Goal: Task Accomplishment & Management: Complete application form

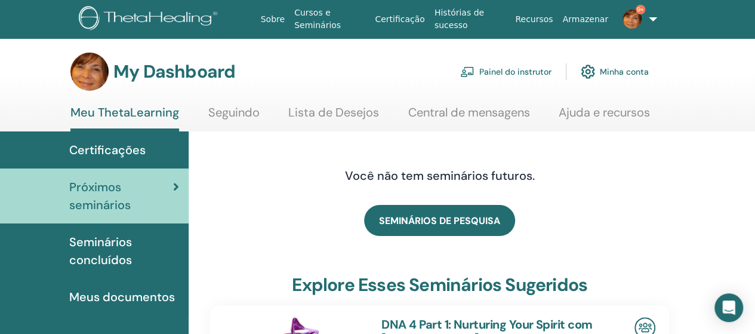
click at [128, 256] on span "Seminários concluídos" at bounding box center [124, 251] width 110 height 36
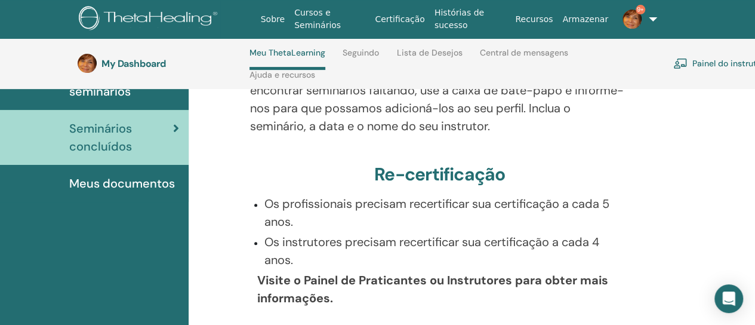
scroll to position [163, 0]
click at [477, 292] on p "Visite o Painel de Praticantes ou Instrutores para obter mais informações." at bounding box center [443, 289] width 372 height 36
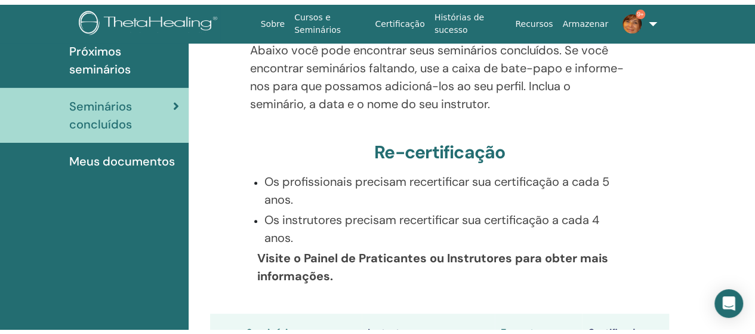
scroll to position [0, 0]
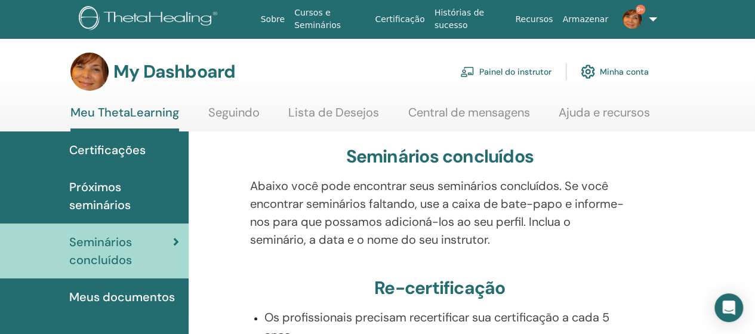
click at [137, 206] on span "Próximos seminários" at bounding box center [124, 196] width 110 height 36
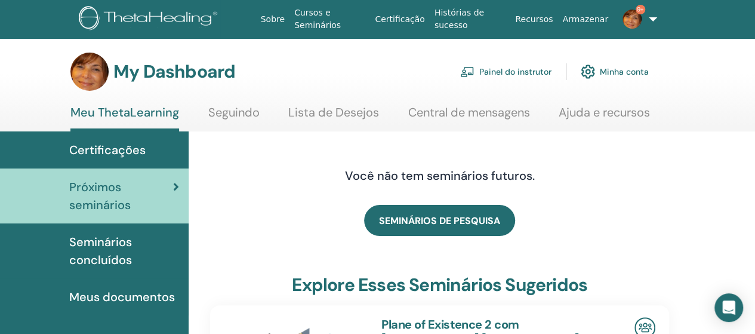
click at [499, 80] on link "Painel do instrutor" at bounding box center [505, 71] width 91 height 26
click at [517, 65] on link "Painel do instrutor" at bounding box center [505, 71] width 91 height 26
click at [524, 79] on link "Painel do instrutor" at bounding box center [505, 71] width 91 height 26
click at [506, 69] on link "Painel do instrutor" at bounding box center [505, 71] width 91 height 26
click at [517, 77] on link "Painel do instrutor" at bounding box center [505, 71] width 91 height 26
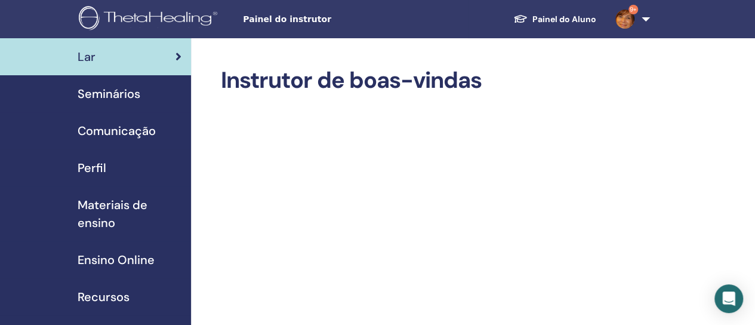
click at [95, 179] on link "Perfil" at bounding box center [95, 167] width 191 height 37
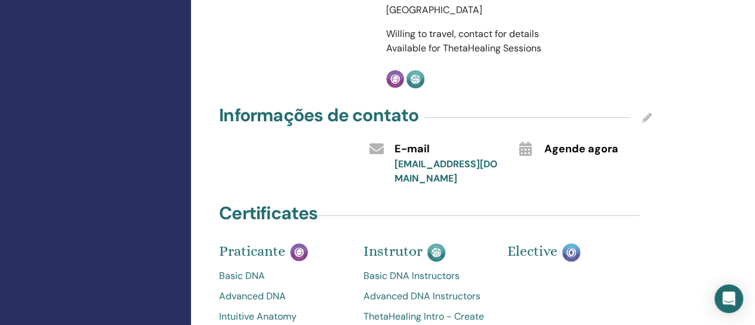
scroll to position [473, 0]
click at [587, 142] on div "Agende agora" at bounding box center [597, 148] width 125 height 20
click at [587, 143] on div "Agende agora" at bounding box center [585, 161] width 150 height 47
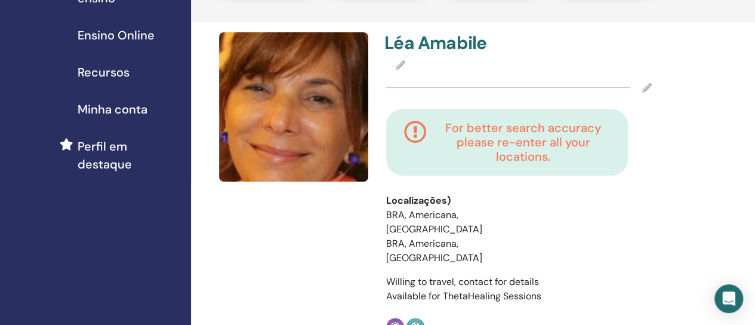
scroll to position [224, 0]
click at [566, 149] on h4 "For better search accuracy please re-enter all your locations." at bounding box center [523, 142] width 174 height 43
click at [561, 153] on h4 "For better search accuracy please re-enter all your locations." at bounding box center [523, 142] width 174 height 43
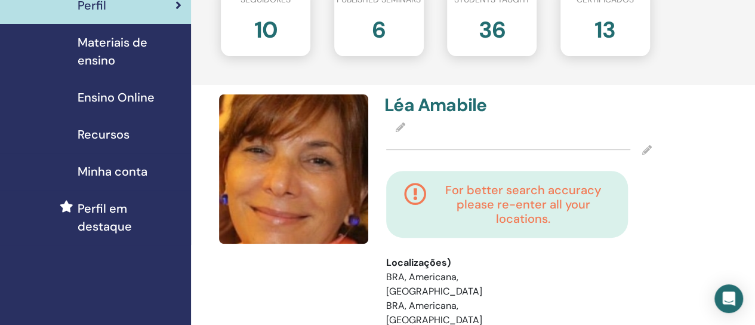
scroll to position [163, 0]
click at [106, 98] on span "Ensino Online" at bounding box center [116, 97] width 77 height 18
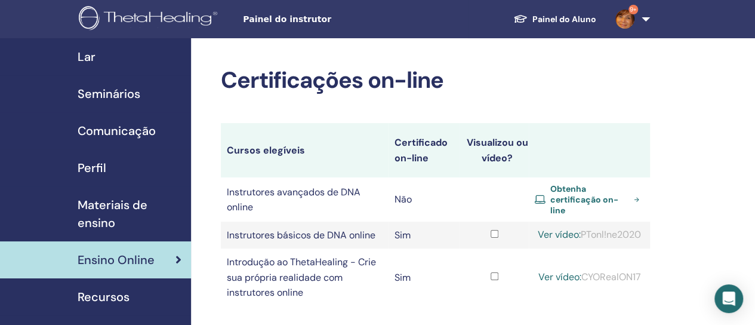
click at [570, 203] on font "Obtenha certificação on-line" at bounding box center [584, 199] width 68 height 32
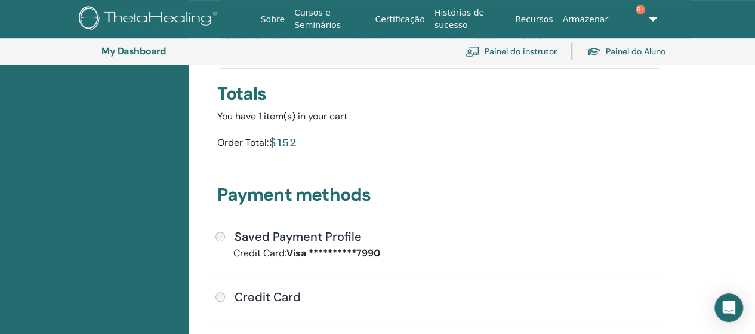
scroll to position [199, 0]
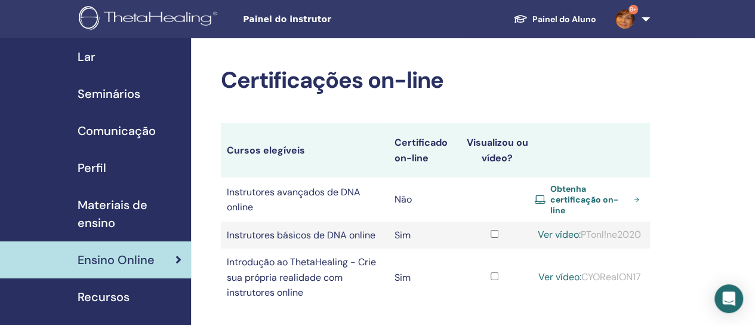
click at [76, 67] on link "Lar" at bounding box center [95, 56] width 191 height 37
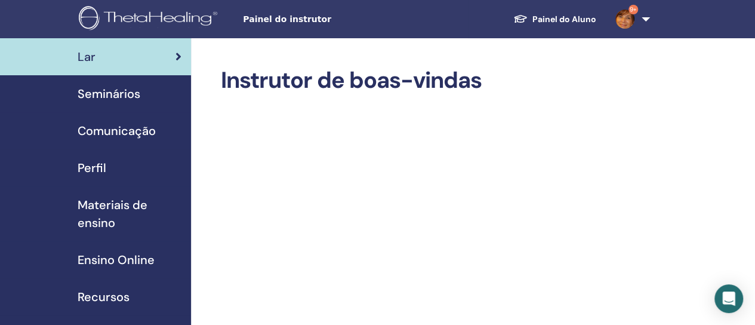
click at [650, 32] on link "9+" at bounding box center [630, 19] width 49 height 38
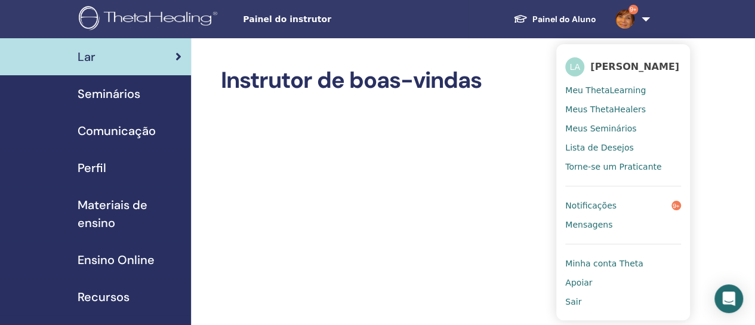
click at [629, 97] on link "Meu ThetaLearning" at bounding box center [623, 90] width 116 height 19
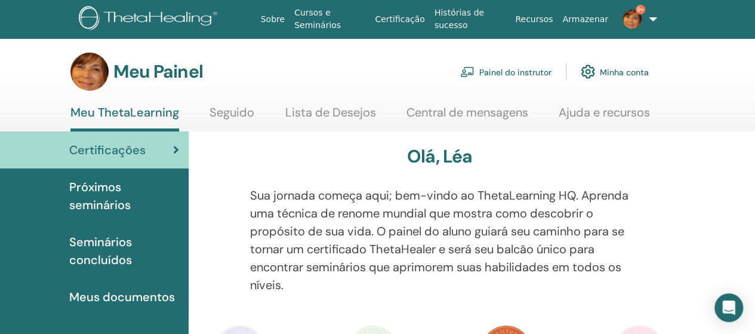
click at [89, 197] on font "Próximos seminários" at bounding box center [99, 195] width 61 height 33
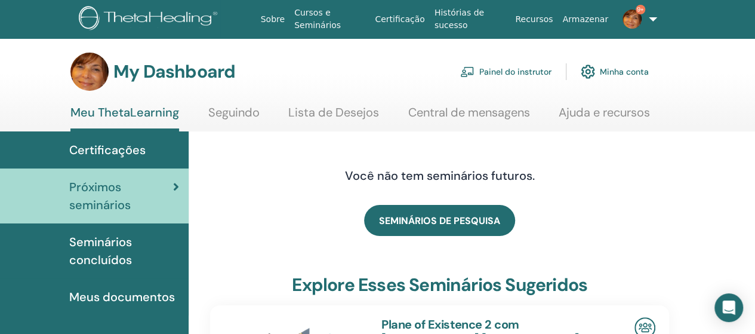
click at [622, 72] on link "Minha conta" at bounding box center [615, 71] width 68 height 26
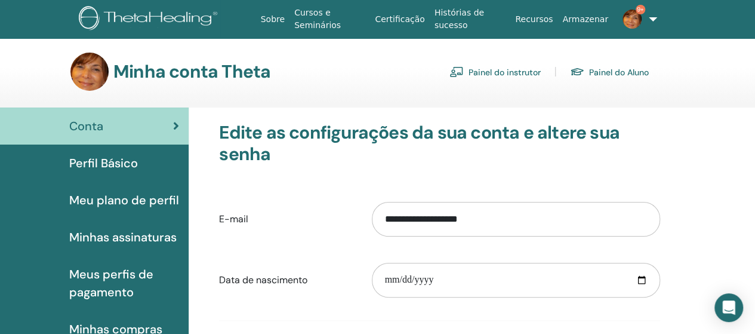
click at [649, 21] on link "9+" at bounding box center [634, 19] width 42 height 38
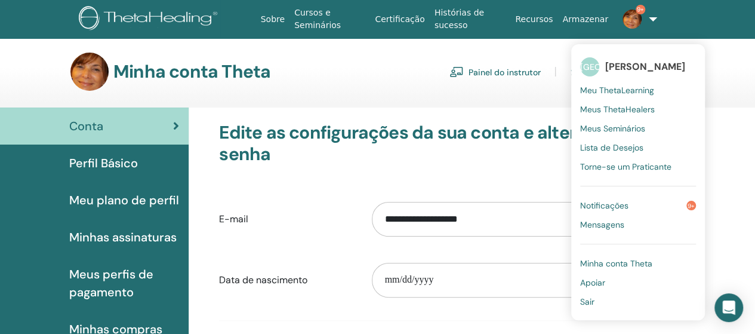
click at [632, 113] on font "Meus ThetaHealers" at bounding box center [617, 109] width 75 height 11
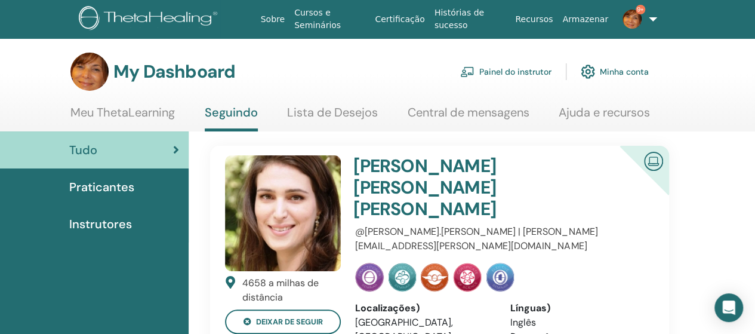
click at [649, 29] on link "9+" at bounding box center [634, 19] width 42 height 38
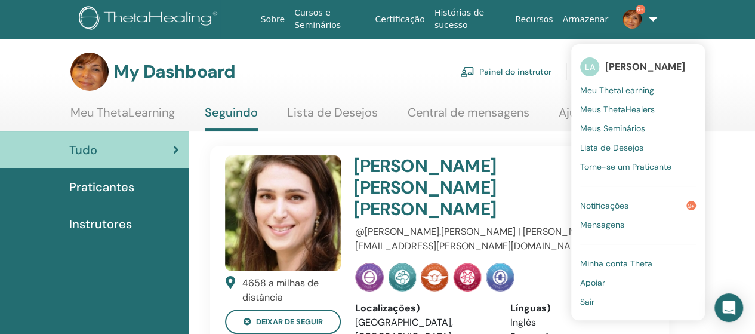
click at [616, 130] on span "Meus Seminários" at bounding box center [612, 128] width 65 height 11
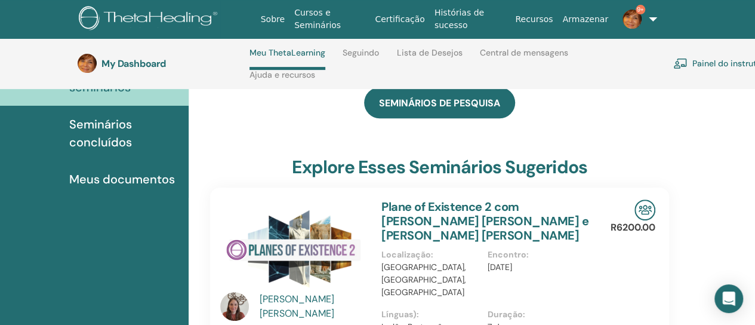
scroll to position [166, 0]
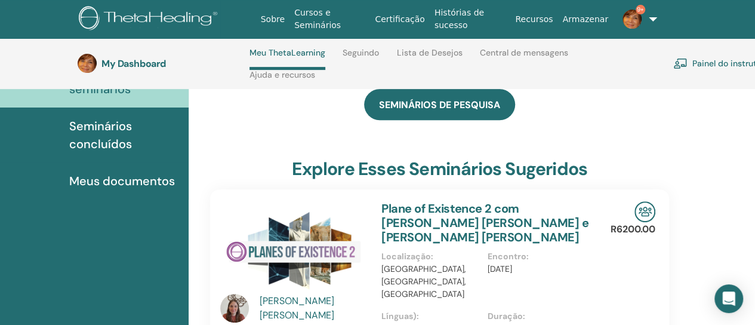
click at [75, 184] on span "Meus documentos" at bounding box center [122, 181] width 106 height 18
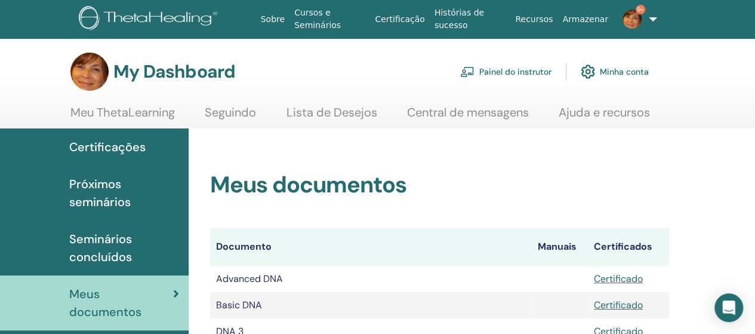
click at [73, 192] on span "Próximos seminários" at bounding box center [124, 193] width 110 height 36
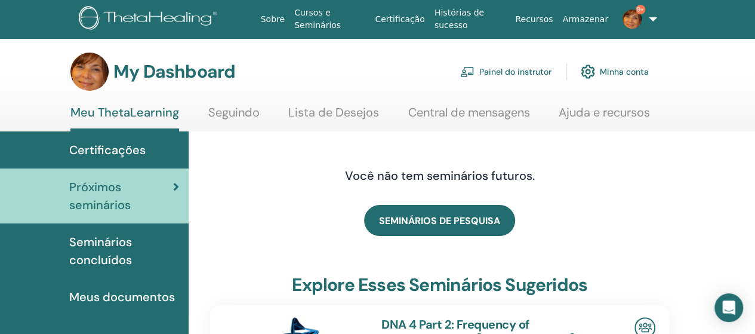
click at [75, 153] on span "Certificações" at bounding box center [107, 150] width 76 height 18
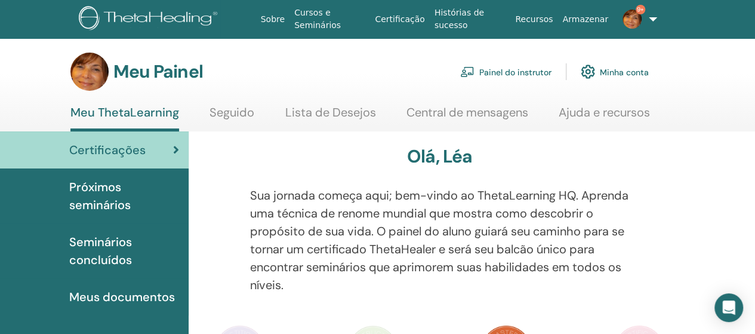
click at [72, 310] on link "Meus documentos" at bounding box center [94, 296] width 189 height 37
click at [73, 298] on font "Meus documentos" at bounding box center [122, 297] width 106 height 16
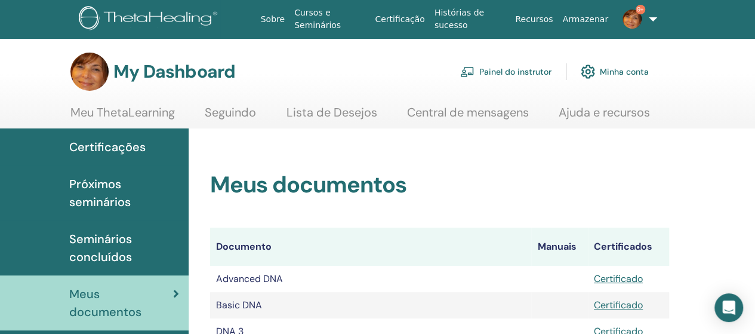
click at [319, 27] on link "Cursos e Seminários" at bounding box center [329, 19] width 81 height 35
click at [645, 26] on link "9+" at bounding box center [634, 19] width 42 height 38
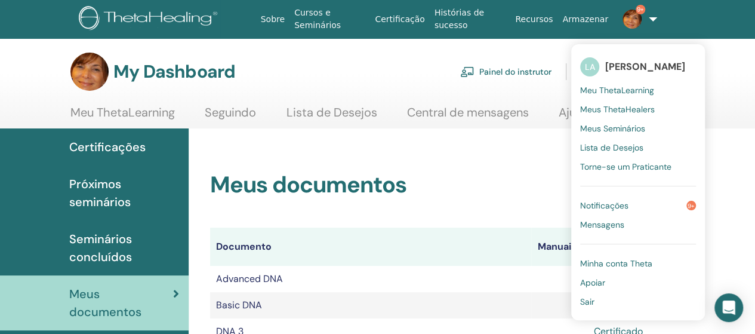
click at [638, 214] on link "Notificações 9+" at bounding box center [638, 205] width 116 height 19
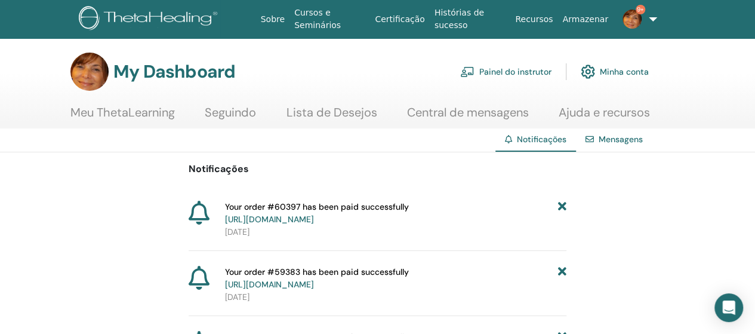
click at [649, 22] on link "9+" at bounding box center [634, 19] width 42 height 38
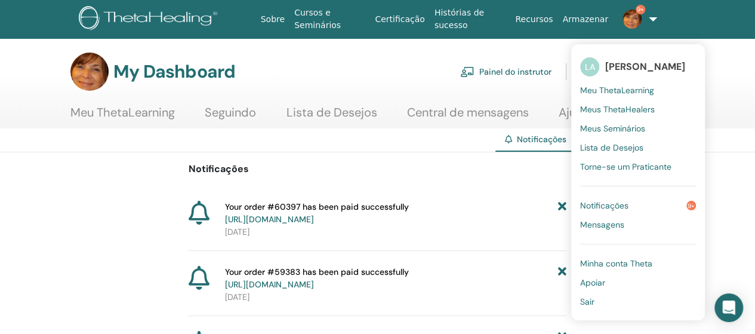
click at [625, 131] on span "Meus Seminários" at bounding box center [612, 128] width 65 height 11
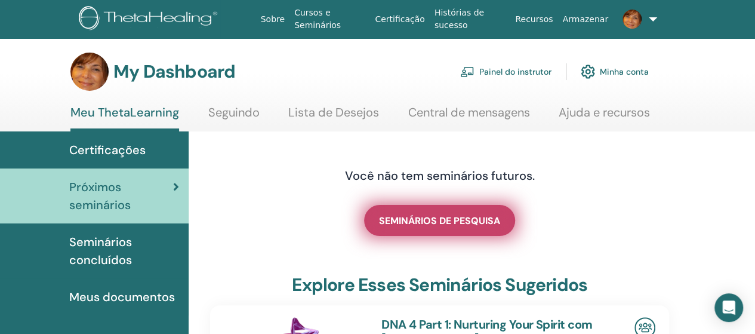
click at [463, 229] on link "SEMINÁRIOS DE PESQUISA" at bounding box center [439, 220] width 151 height 31
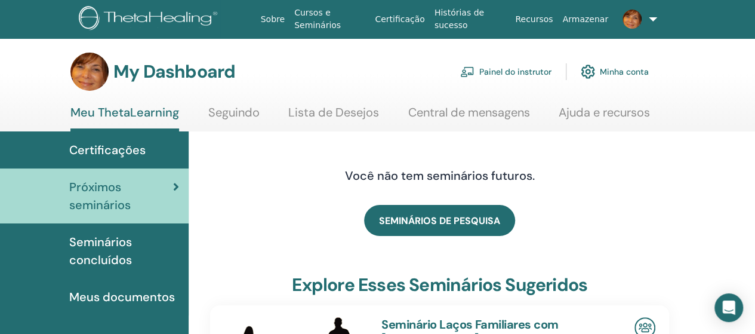
click at [302, 10] on link "Cursos e Seminários" at bounding box center [329, 19] width 81 height 35
click at [82, 255] on span "Seminários concluídos" at bounding box center [124, 251] width 110 height 36
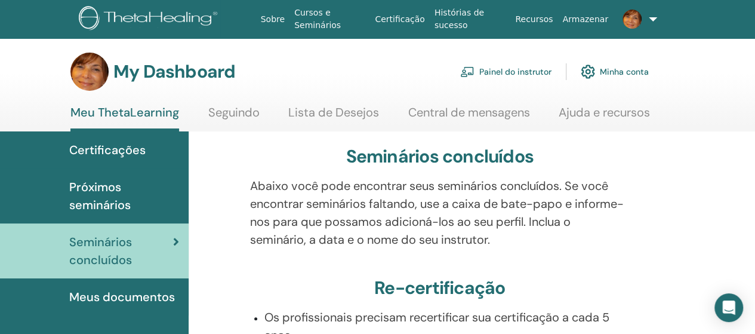
click at [84, 152] on span "Certificações" at bounding box center [107, 150] width 76 height 18
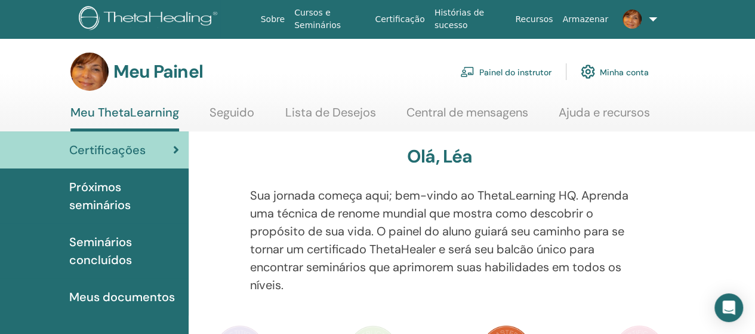
click at [85, 192] on font "Próximos seminários" at bounding box center [99, 195] width 61 height 33
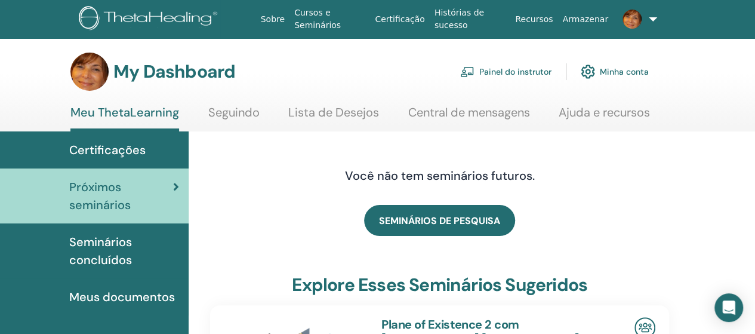
click at [89, 306] on link "Meus documentos" at bounding box center [94, 296] width 189 height 37
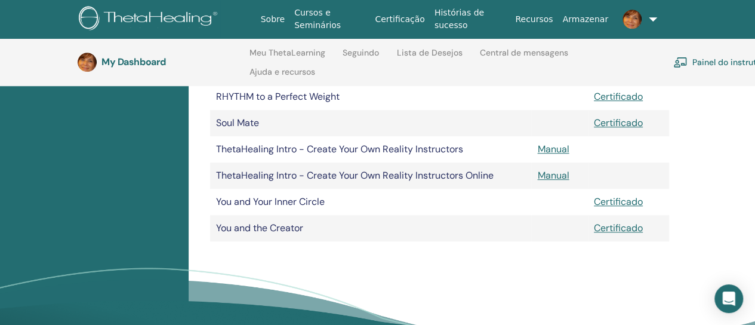
scroll to position [440, 0]
click at [561, 178] on link "Manual" at bounding box center [553, 174] width 32 height 13
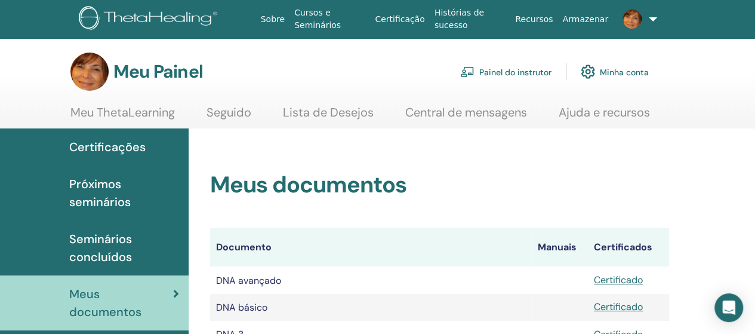
click at [81, 195] on font "Próximos seminários" at bounding box center [99, 192] width 61 height 33
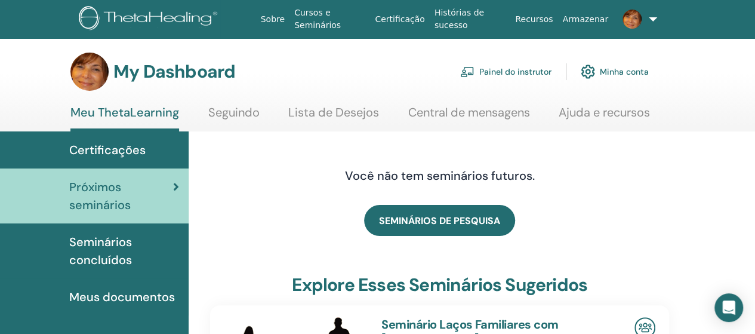
click at [647, 26] on link at bounding box center [634, 19] width 42 height 38
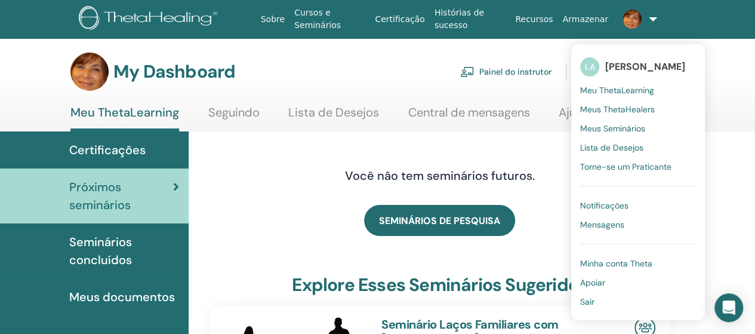
click at [639, 92] on span "Meu ThetaLearning" at bounding box center [617, 90] width 74 height 11
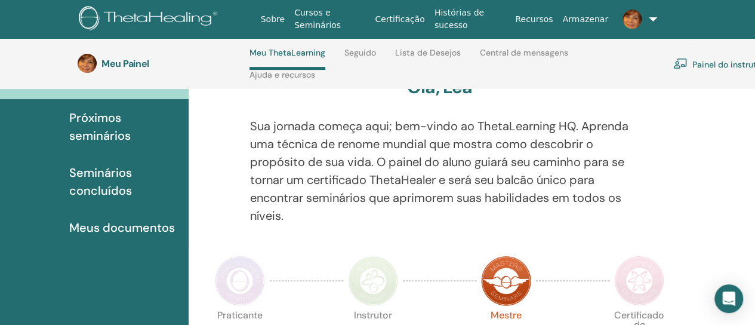
scroll to position [119, 0]
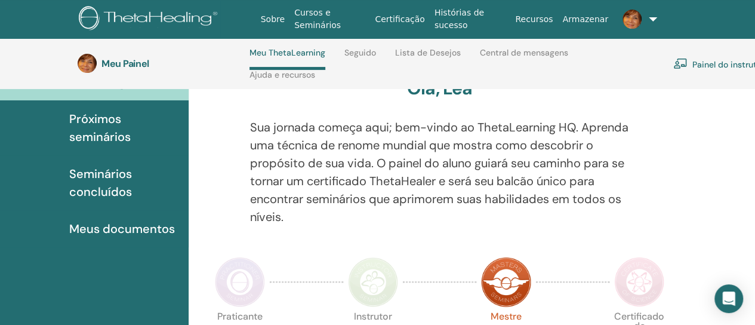
click at [649, 24] on link at bounding box center [634, 19] width 42 height 38
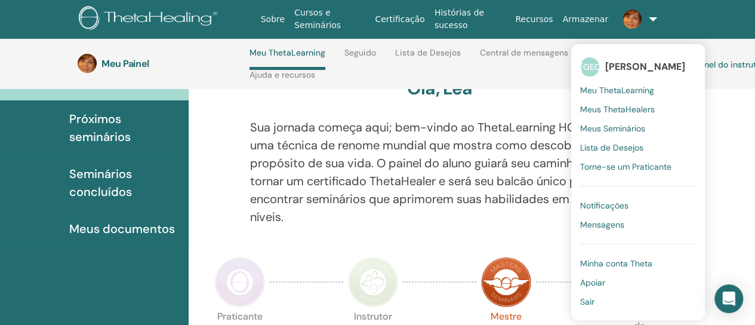
click at [640, 115] on link "Meus ThetaHealers" at bounding box center [638, 109] width 116 height 19
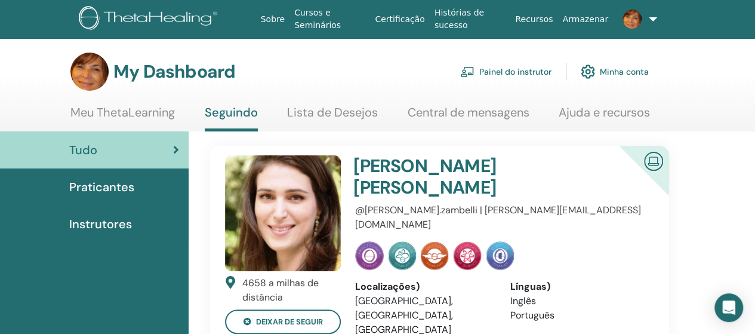
click at [94, 191] on span "Praticantes" at bounding box center [101, 187] width 65 height 18
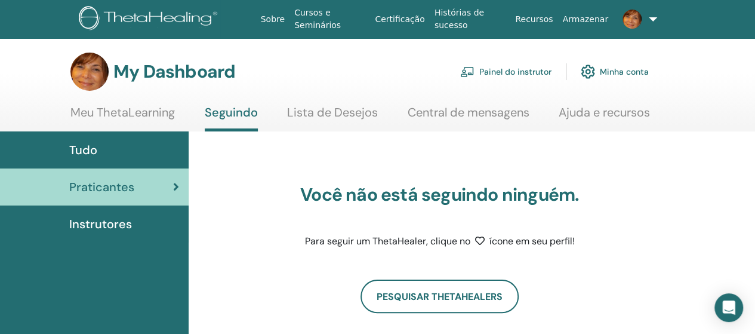
click at [652, 21] on link at bounding box center [634, 19] width 42 height 38
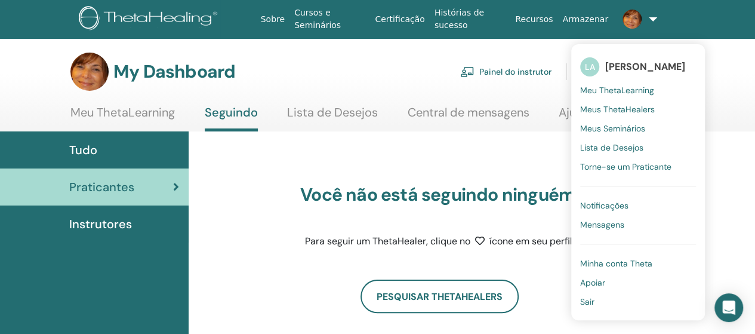
click at [633, 131] on link "Meus Seminários" at bounding box center [638, 128] width 116 height 19
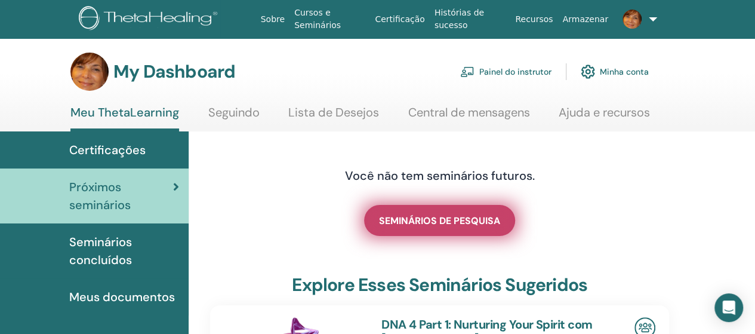
click at [456, 224] on span "SEMINÁRIOS DE PESQUISA" at bounding box center [439, 220] width 121 height 13
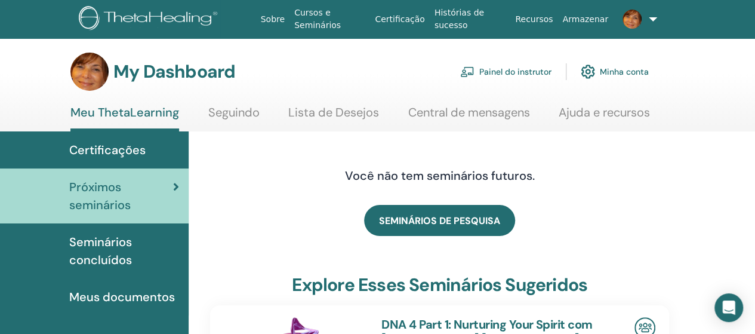
click at [527, 79] on link "Painel do instrutor" at bounding box center [505, 71] width 91 height 26
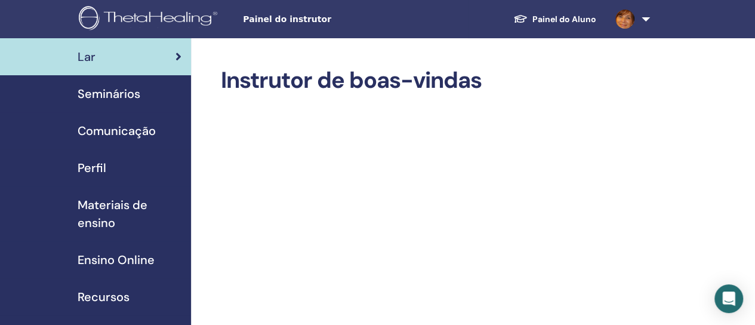
click at [89, 266] on span "Ensino Online" at bounding box center [116, 260] width 77 height 18
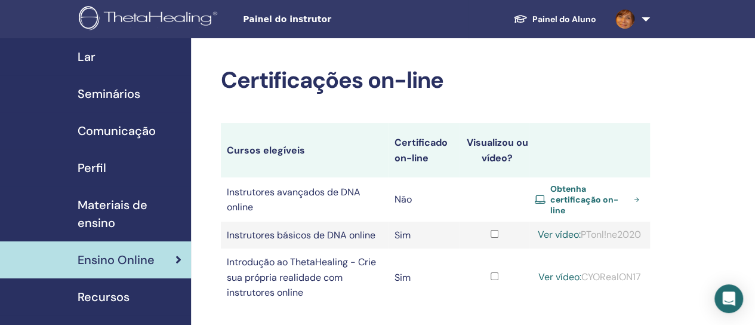
click at [88, 98] on font "Seminários" at bounding box center [109, 94] width 63 height 16
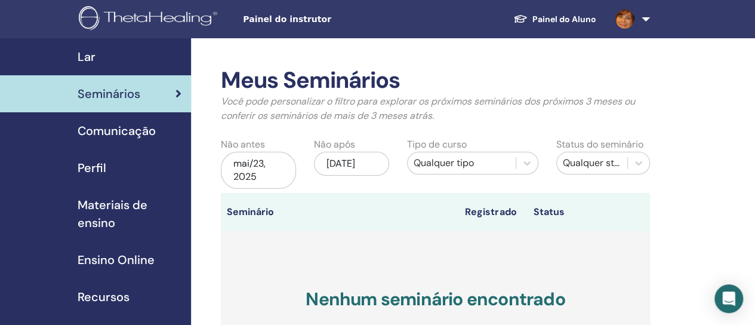
click at [282, 181] on div "mai/23, 2025" at bounding box center [258, 170] width 75 height 37
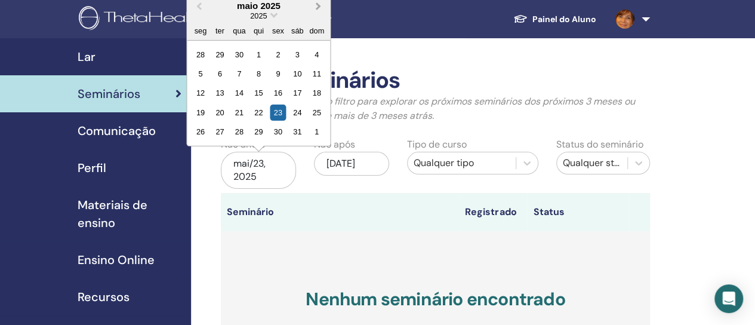
click at [318, 5] on span "Next Month" at bounding box center [318, 5] width 0 height 13
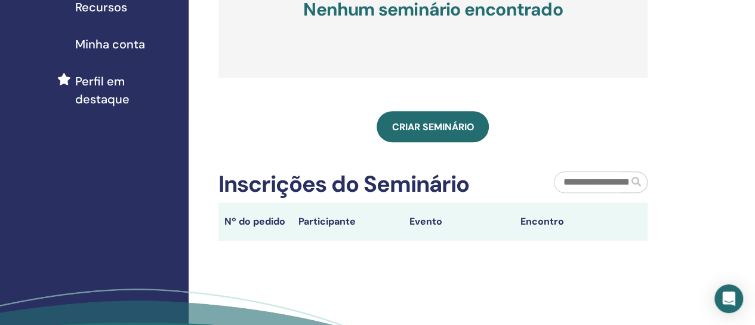
scroll to position [289, 2]
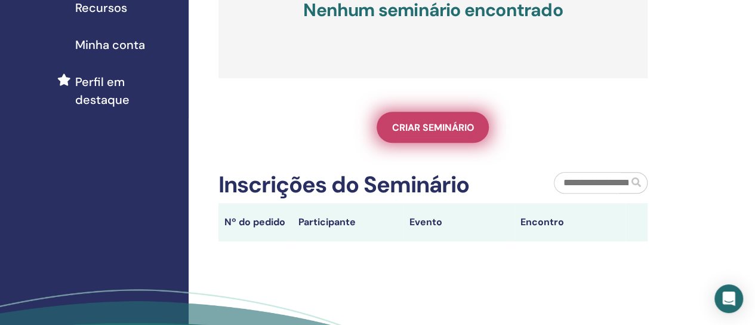
click at [408, 129] on span "Criar seminário" at bounding box center [432, 127] width 82 height 13
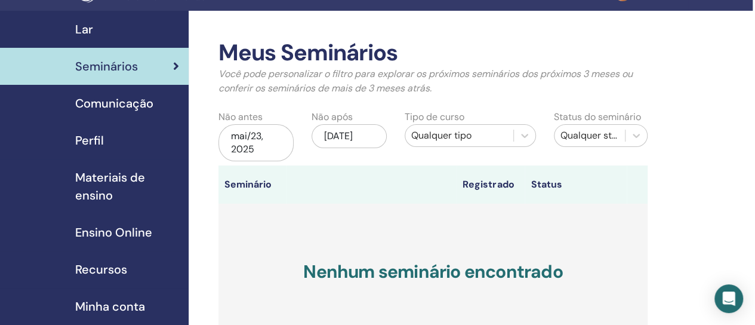
scroll to position [26, 2]
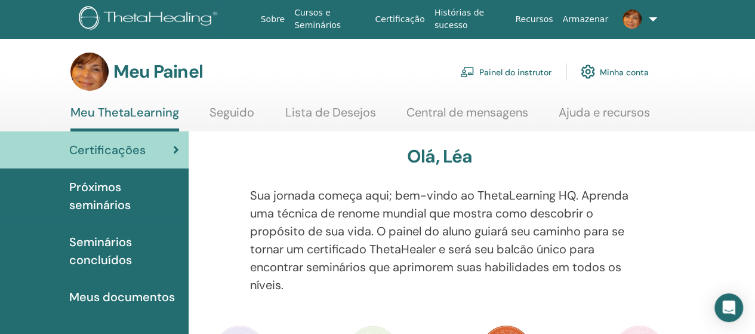
click at [517, 78] on link "Painel do instrutor" at bounding box center [505, 71] width 91 height 26
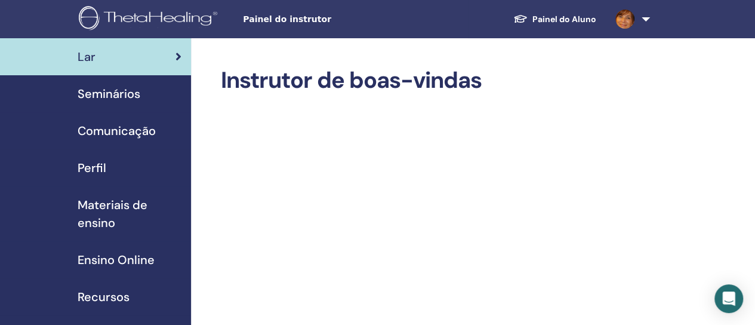
click at [179, 218] on span "Materiais de ensino" at bounding box center [130, 214] width 104 height 36
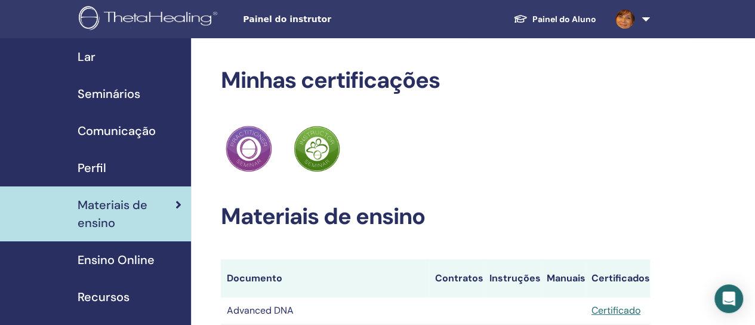
click at [32, 152] on link "Perfil" at bounding box center [95, 167] width 191 height 37
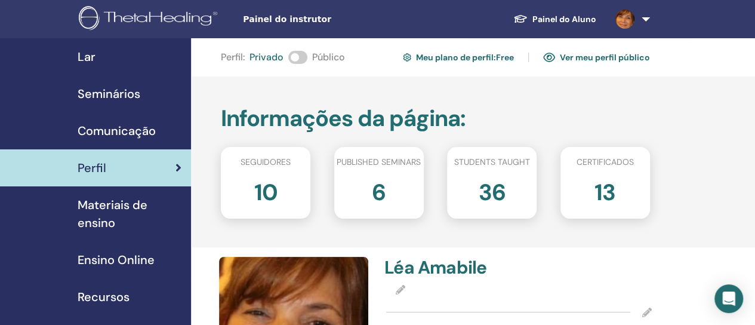
click at [87, 265] on span "Ensino Online" at bounding box center [116, 260] width 77 height 18
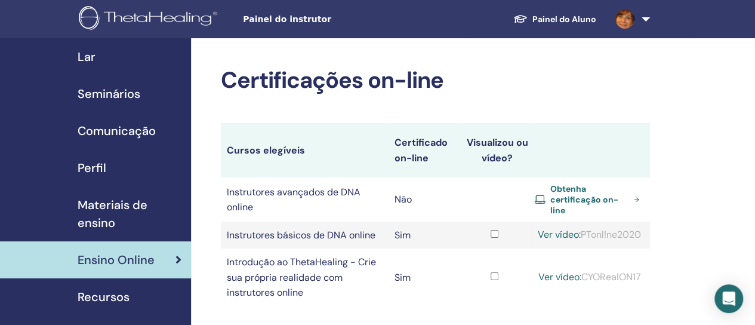
click at [88, 95] on font "Seminários" at bounding box center [109, 94] width 63 height 16
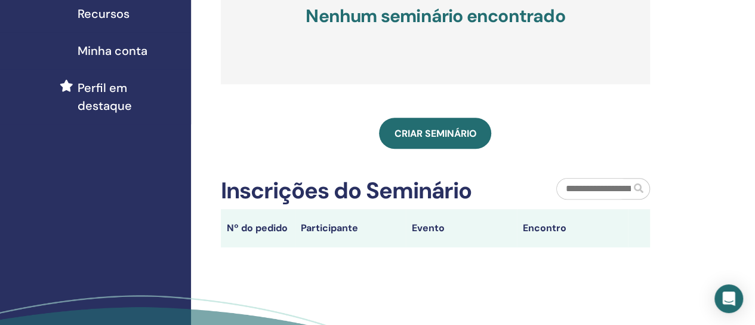
scroll to position [293, 0]
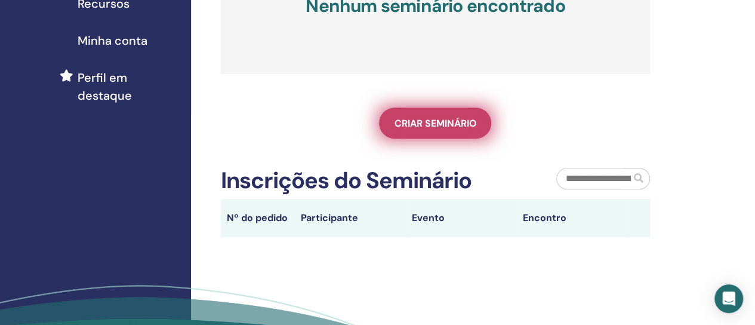
click at [451, 128] on link "Criar seminário" at bounding box center [435, 122] width 112 height 31
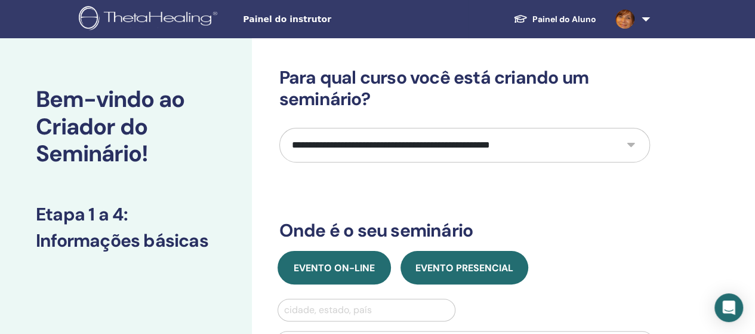
click at [342, 271] on font "Evento on-line" at bounding box center [334, 267] width 81 height 13
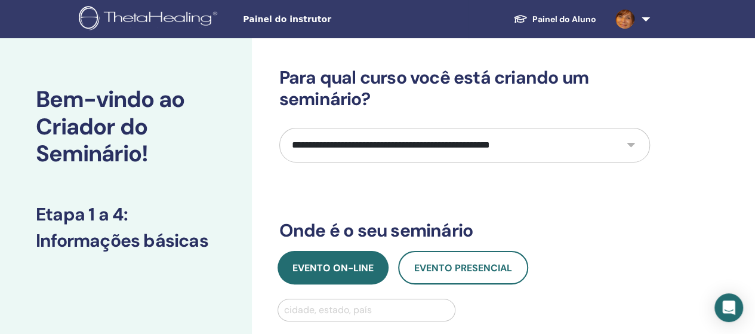
click at [631, 145] on select "**********" at bounding box center [464, 145] width 370 height 35
select select "*"
click at [279, 128] on select "**********" at bounding box center [464, 145] width 370 height 35
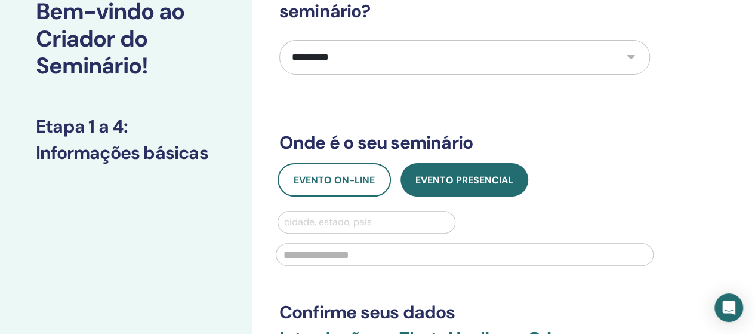
scroll to position [93, 0]
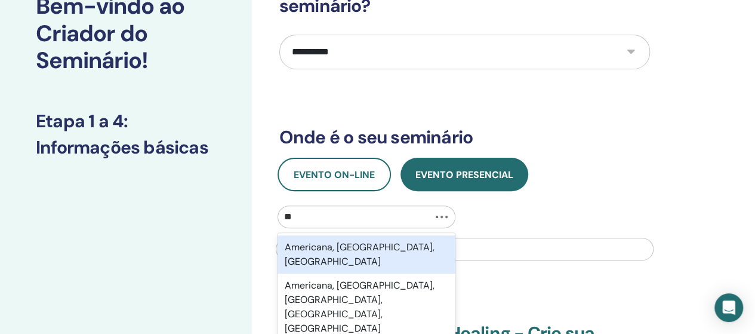
type input "*"
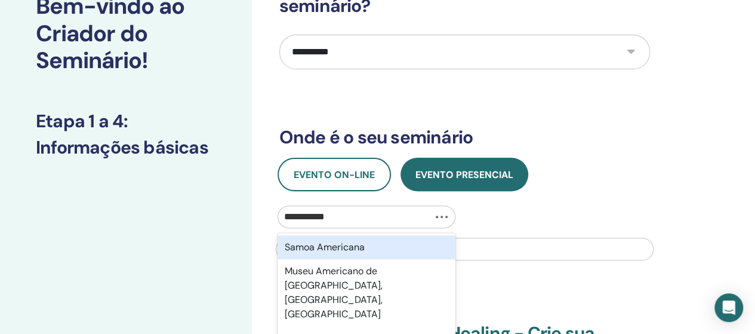
type input "**********"
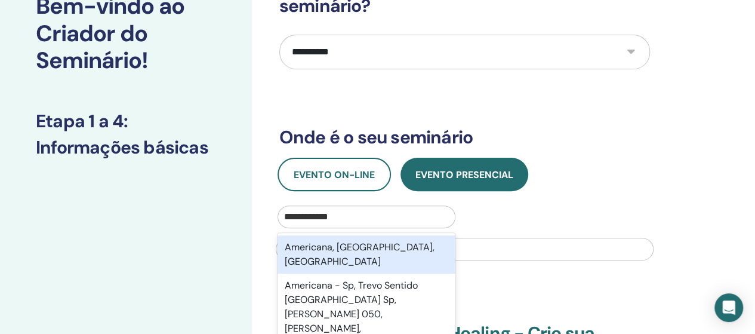
click at [399, 254] on div "Americana, São Paulo, BRA" at bounding box center [366, 254] width 178 height 38
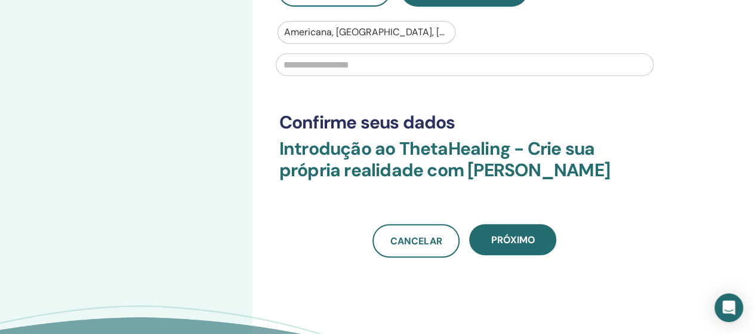
scroll to position [296, 0]
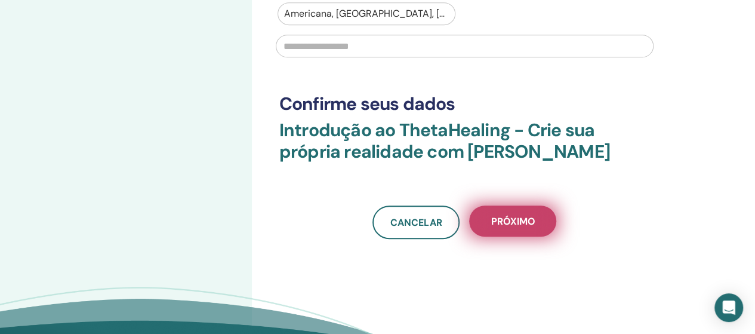
click at [530, 223] on font "Próximo" at bounding box center [512, 221] width 44 height 13
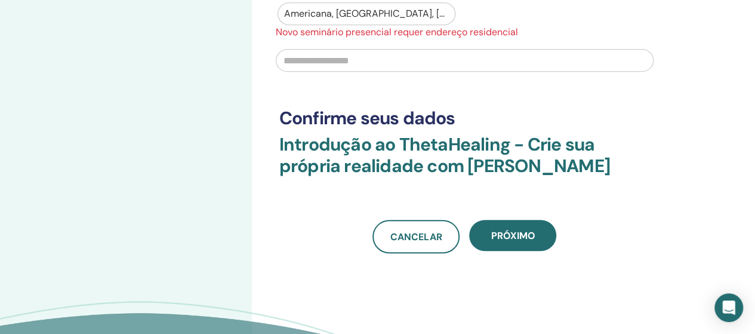
click at [425, 65] on input "text" at bounding box center [465, 60] width 378 height 23
type input "*"
type input "**********"
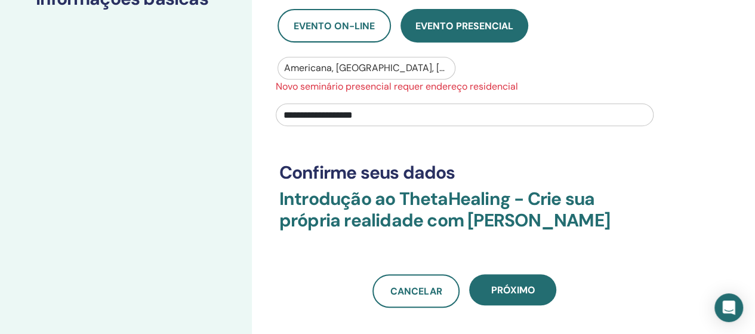
scroll to position [292, 0]
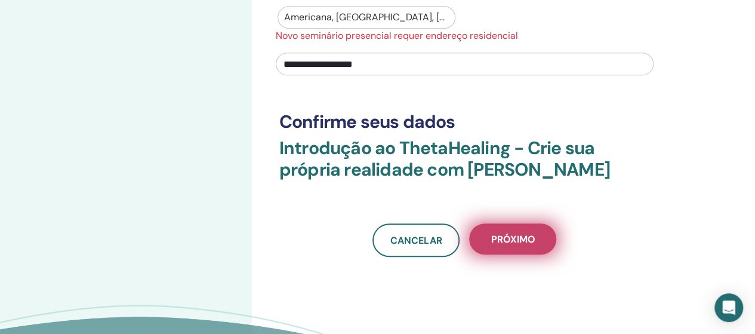
click at [519, 247] on button "Próximo" at bounding box center [512, 238] width 87 height 31
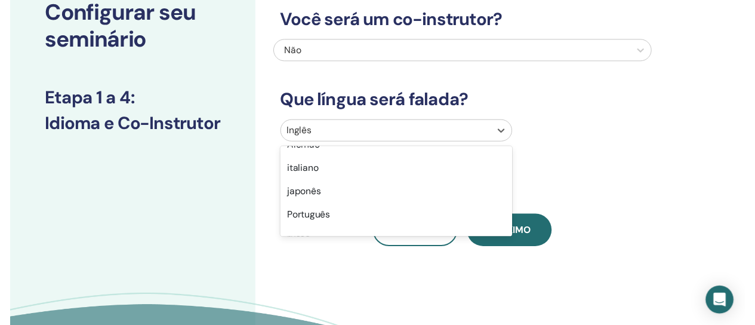
scroll to position [42, 0]
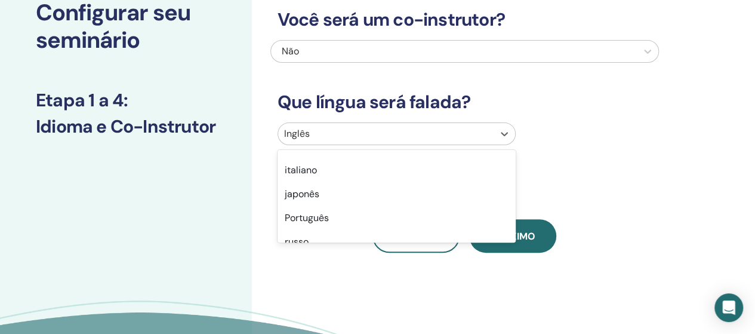
click at [319, 226] on div "Português" at bounding box center [396, 218] width 238 height 24
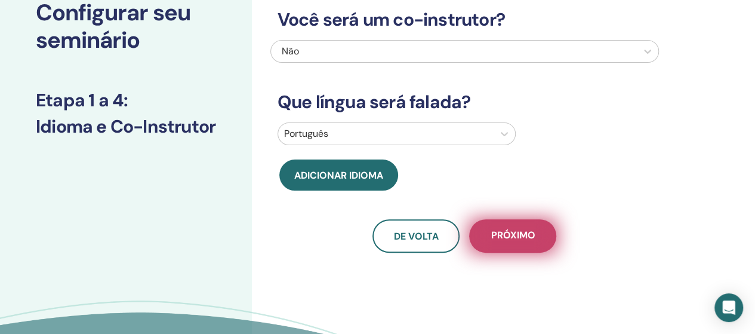
click at [515, 234] on font "Próximo" at bounding box center [512, 235] width 44 height 13
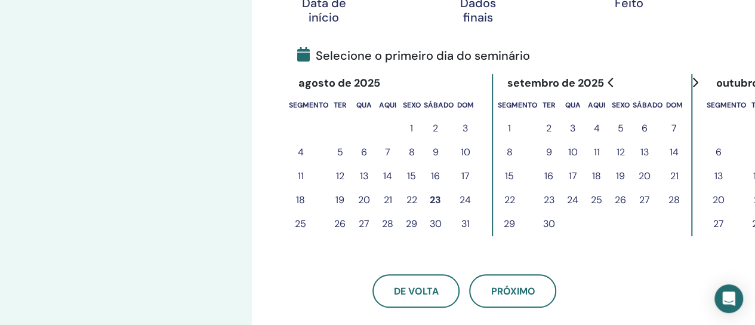
scroll to position [254, 0]
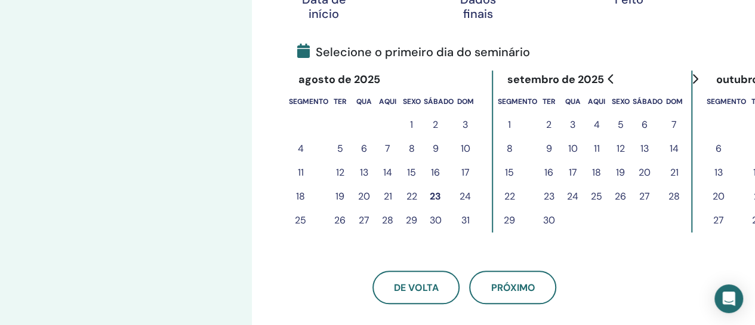
click at [410, 227] on font "29" at bounding box center [411, 220] width 11 height 14
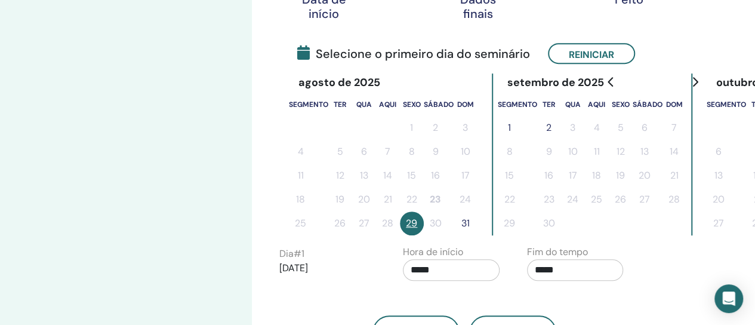
click at [447, 273] on input "*****" at bounding box center [451, 269] width 97 height 21
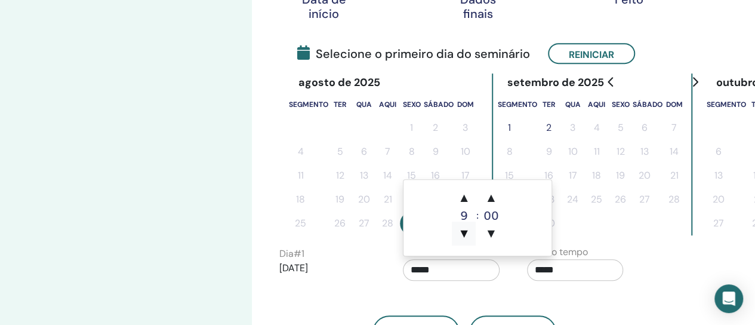
click at [464, 241] on span "▼" at bounding box center [464, 233] width 24 height 24
click at [464, 206] on span "▲" at bounding box center [464, 198] width 24 height 24
click at [470, 203] on span "▲" at bounding box center [464, 198] width 24 height 24
click at [467, 206] on span "▲" at bounding box center [464, 198] width 24 height 24
click at [465, 209] on div "11" at bounding box center [464, 215] width 24 height 12
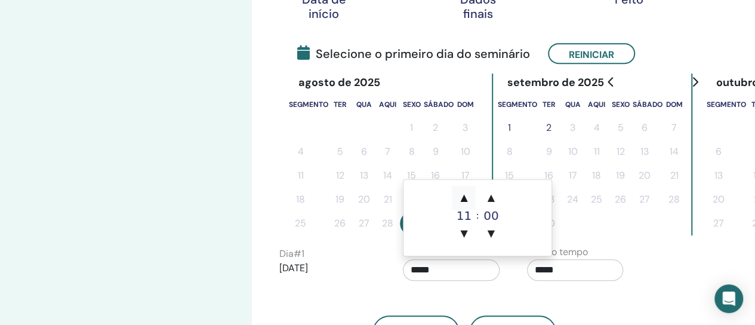
click at [465, 205] on span "▲" at bounding box center [464, 198] width 24 height 24
click at [470, 204] on span "▲" at bounding box center [464, 198] width 24 height 24
click at [471, 206] on span "▲" at bounding box center [464, 198] width 24 height 24
click at [470, 204] on span "▲" at bounding box center [464, 198] width 24 height 24
click at [465, 206] on span "▲" at bounding box center [464, 198] width 24 height 24
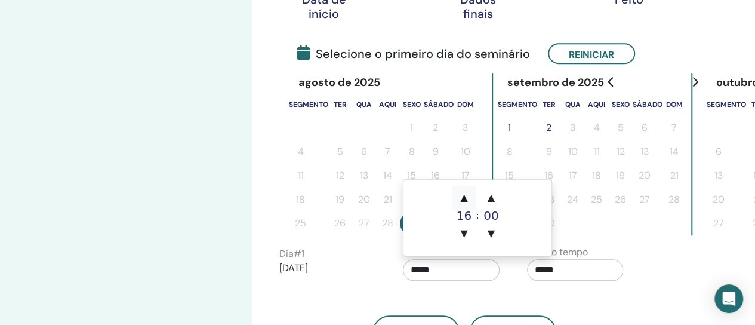
click at [464, 204] on span "▲" at bounding box center [464, 198] width 24 height 24
click at [469, 242] on span "▼" at bounding box center [464, 233] width 24 height 24
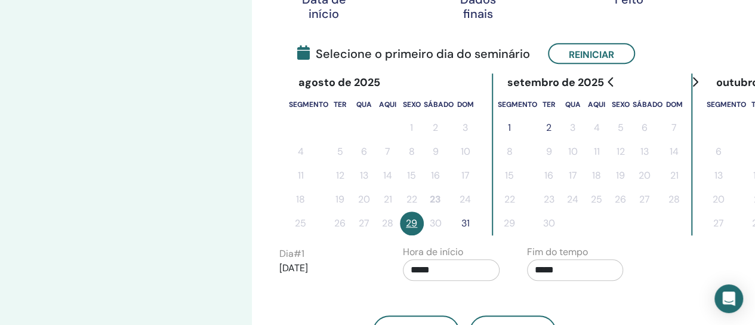
click at [433, 271] on input "*****" at bounding box center [451, 269] width 97 height 21
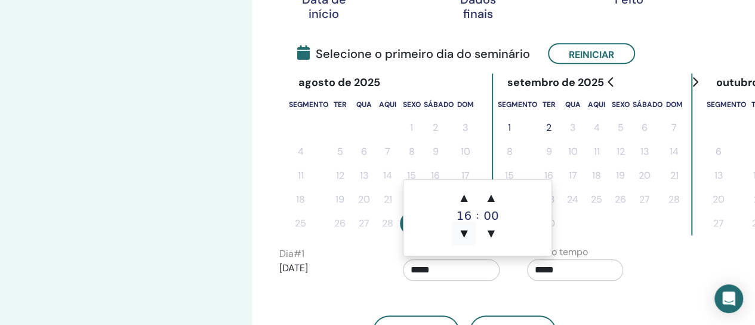
click at [468, 240] on span "▼" at bounding box center [464, 233] width 24 height 24
click at [441, 274] on input "*****" at bounding box center [451, 269] width 97 height 21
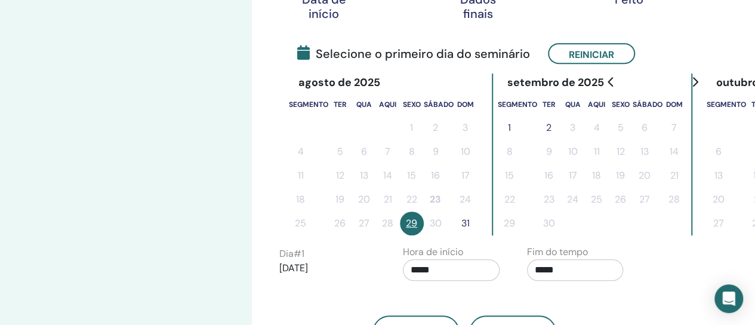
click at [578, 273] on input "*****" at bounding box center [575, 269] width 97 height 21
click at [433, 273] on input "*****" at bounding box center [451, 269] width 97 height 21
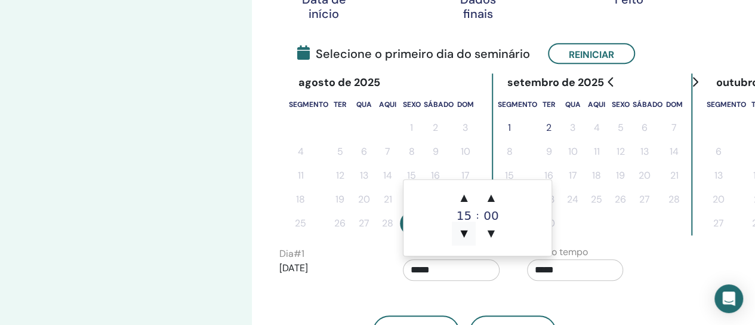
click at [462, 223] on span "▼" at bounding box center [464, 233] width 24 height 24
click at [470, 196] on span "▲" at bounding box center [464, 198] width 24 height 24
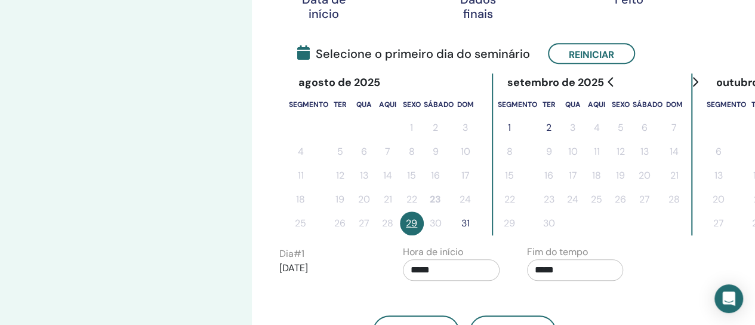
click at [452, 272] on input "*****" at bounding box center [451, 269] width 97 height 21
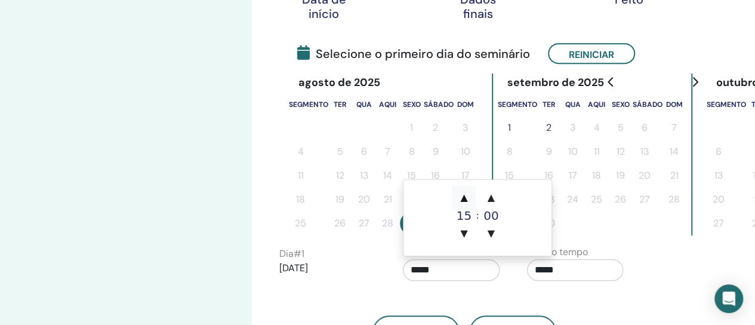
click at [466, 196] on font "▲" at bounding box center [463, 197] width 7 height 11
click at [471, 200] on span "▲" at bounding box center [464, 198] width 24 height 24
click at [459, 276] on input "*****" at bounding box center [451, 269] width 97 height 21
click at [470, 234] on span "▼" at bounding box center [464, 233] width 24 height 24
click at [465, 236] on font "▼" at bounding box center [463, 232] width 7 height 11
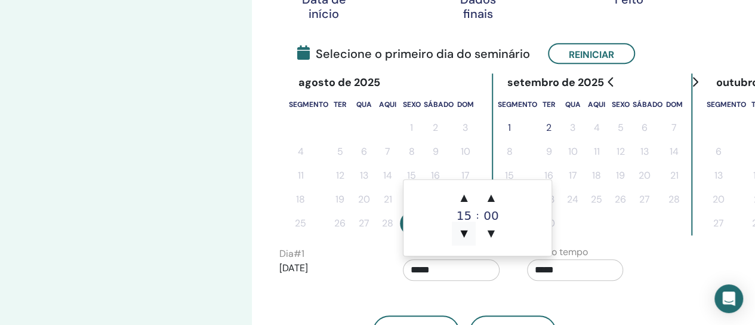
click at [467, 237] on font "▼" at bounding box center [463, 232] width 7 height 11
click at [469, 236] on span "▼" at bounding box center [464, 233] width 24 height 24
click at [467, 240] on span "▼" at bounding box center [464, 233] width 24 height 24
click at [467, 242] on span "▼" at bounding box center [464, 233] width 24 height 24
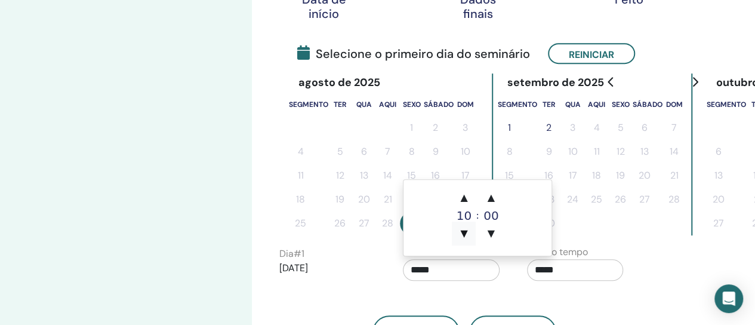
click at [461, 235] on font "▼" at bounding box center [463, 232] width 7 height 11
click at [469, 232] on span "▼" at bounding box center [464, 233] width 24 height 24
click at [467, 231] on font "▼" at bounding box center [463, 232] width 7 height 11
click at [467, 233] on font "▼" at bounding box center [463, 232] width 7 height 11
click at [462, 230] on font "▼" at bounding box center [463, 232] width 7 height 11
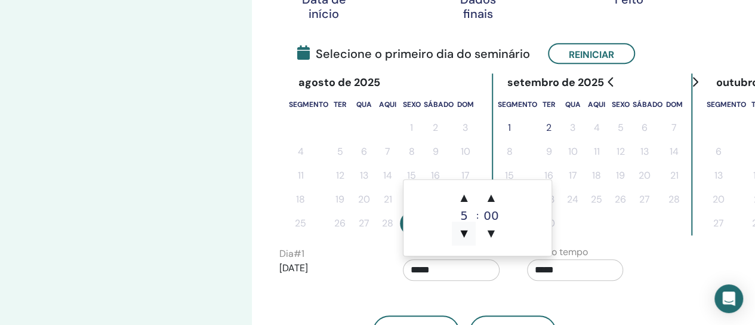
click at [466, 230] on font "▼" at bounding box center [463, 232] width 7 height 11
click at [464, 229] on font "▼" at bounding box center [463, 232] width 7 height 11
click at [464, 227] on font "▼" at bounding box center [463, 232] width 7 height 11
click at [464, 229] on font "▼" at bounding box center [463, 232] width 7 height 11
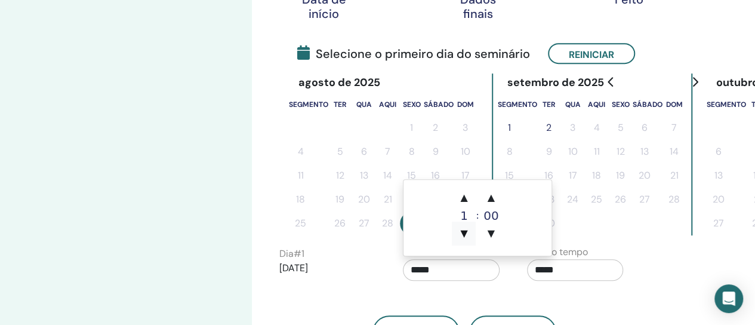
click at [464, 229] on font "▼" at bounding box center [463, 232] width 7 height 11
click at [462, 228] on font "▼" at bounding box center [463, 232] width 7 height 11
click at [463, 228] on font "▼" at bounding box center [463, 232] width 7 height 11
click at [464, 229] on font "▼" at bounding box center [463, 232] width 7 height 11
click at [466, 194] on font "▲" at bounding box center [463, 197] width 7 height 11
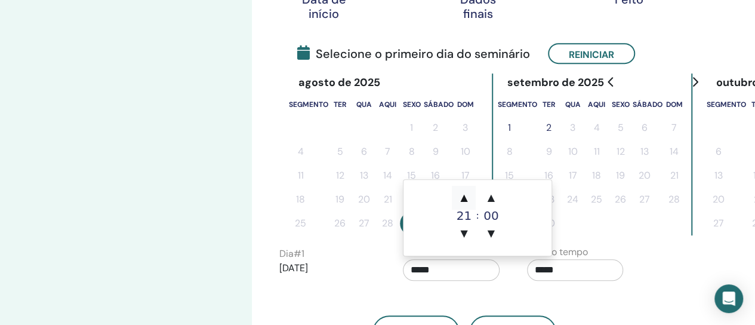
click at [466, 194] on font "▲" at bounding box center [463, 197] width 7 height 11
click at [467, 195] on font "▲" at bounding box center [463, 197] width 7 height 11
click at [467, 196] on font "▲" at bounding box center [463, 197] width 7 height 11
click at [467, 195] on font "▲" at bounding box center [463, 197] width 7 height 11
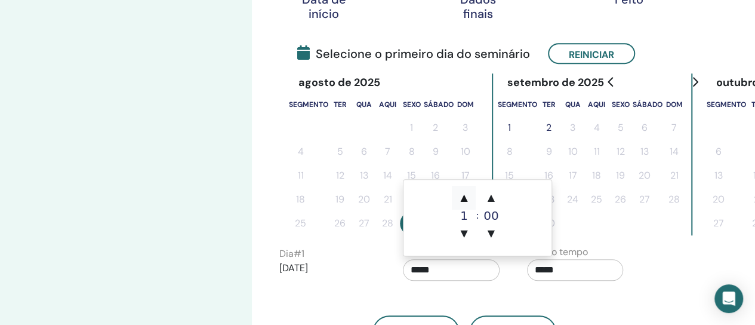
click at [469, 194] on span "▲" at bounding box center [464, 198] width 24 height 24
click at [467, 193] on font "▲" at bounding box center [463, 197] width 7 height 11
click at [467, 194] on font "▲" at bounding box center [463, 197] width 7 height 11
click at [465, 196] on font "▲" at bounding box center [463, 197] width 7 height 11
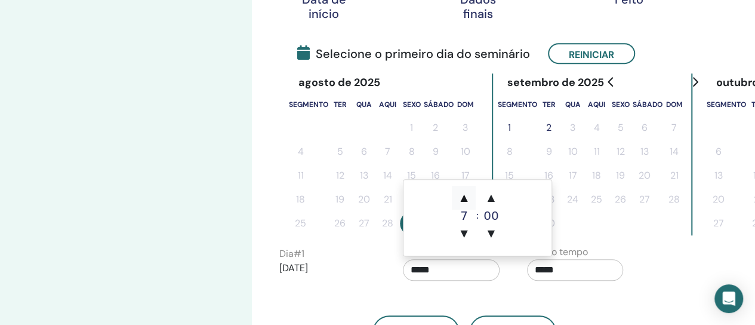
click at [466, 196] on font "▲" at bounding box center [463, 197] width 7 height 11
click at [470, 194] on span "▲" at bounding box center [464, 198] width 24 height 24
click at [469, 196] on span "▲" at bounding box center [464, 198] width 24 height 24
click at [470, 196] on span "▲" at bounding box center [464, 198] width 24 height 24
click at [470, 197] on span "▲" at bounding box center [464, 198] width 24 height 24
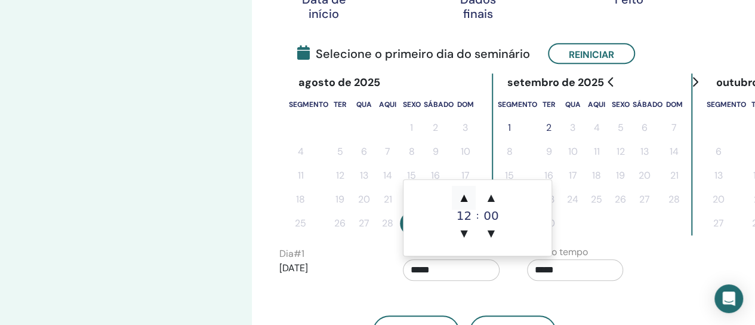
click at [471, 199] on span "▲" at bounding box center [464, 198] width 24 height 24
type input "*****"
click at [470, 200] on span "▲" at bounding box center [464, 198] width 24 height 24
click at [471, 198] on span "▲" at bounding box center [464, 198] width 24 height 24
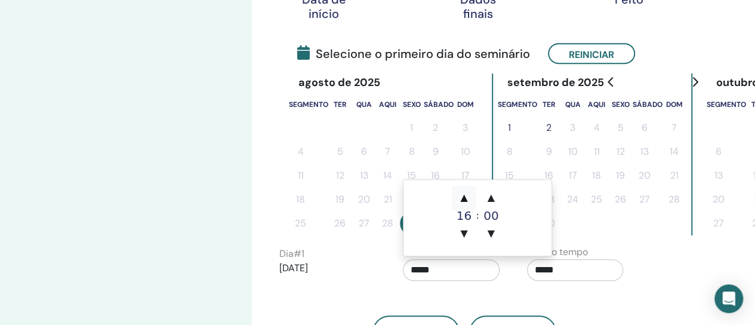
click at [473, 198] on span "▲" at bounding box center [464, 198] width 24 height 24
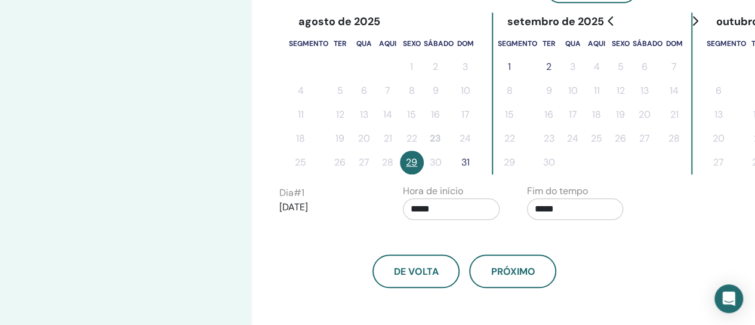
scroll to position [318, 0]
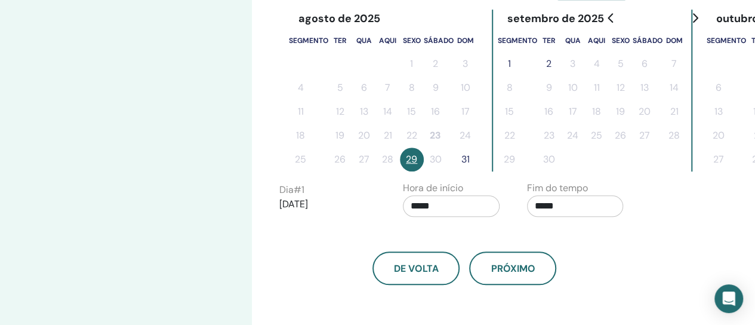
click at [585, 210] on input "*****" at bounding box center [575, 205] width 97 height 21
click at [588, 245] on span "▲" at bounding box center [588, 236] width 24 height 24
click at [591, 244] on span "▲" at bounding box center [588, 236] width 24 height 24
click at [593, 240] on span "▲" at bounding box center [588, 236] width 24 height 24
click at [595, 238] on span "▲" at bounding box center [588, 236] width 24 height 24
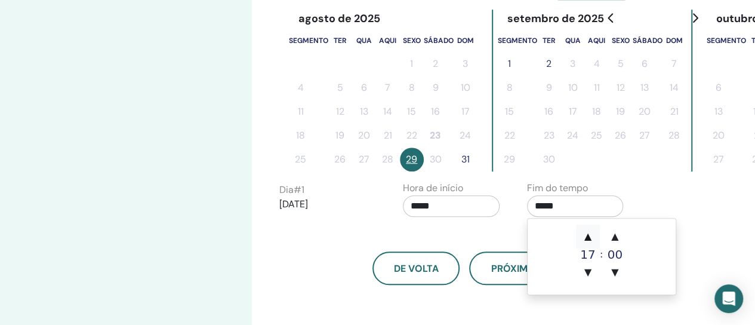
click at [594, 239] on span "▲" at bounding box center [588, 236] width 24 height 24
click at [595, 239] on span "▲" at bounding box center [588, 236] width 24 height 24
click at [594, 240] on span "▲" at bounding box center [588, 236] width 24 height 24
click at [591, 274] on font "▼" at bounding box center [587, 271] width 7 height 11
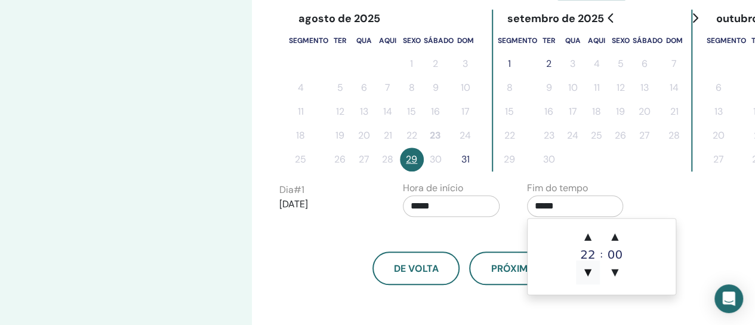
click at [589, 279] on span "▼" at bounding box center [588, 272] width 24 height 24
click at [592, 277] on span "▼" at bounding box center [588, 272] width 24 height 24
click at [592, 278] on span "▼" at bounding box center [588, 272] width 24 height 24
click at [593, 279] on span "▼" at bounding box center [588, 272] width 24 height 24
type input "*****"
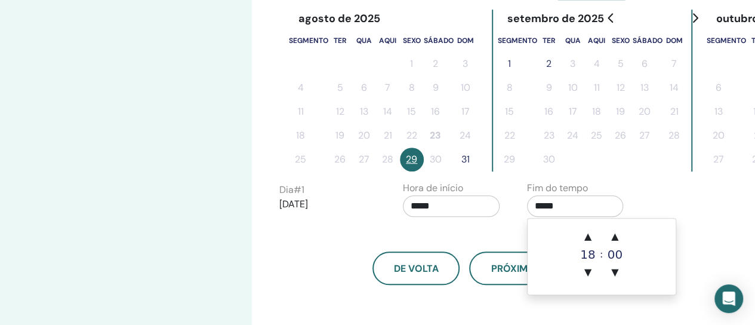
click at [447, 209] on input "*****" at bounding box center [451, 205] width 97 height 21
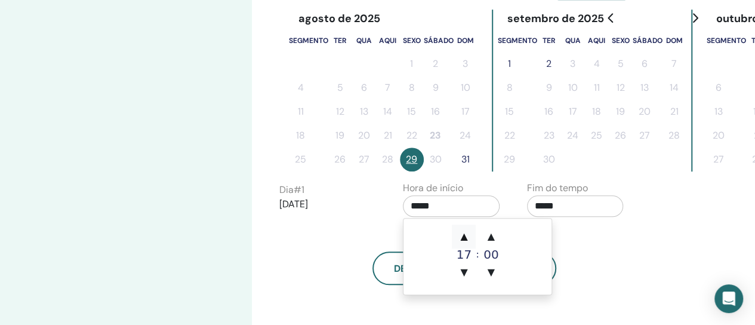
click at [468, 243] on span "▲" at bounding box center [464, 236] width 24 height 24
click at [467, 243] on span "▲" at bounding box center [464, 236] width 24 height 24
click at [465, 242] on span "▲" at bounding box center [464, 236] width 24 height 24
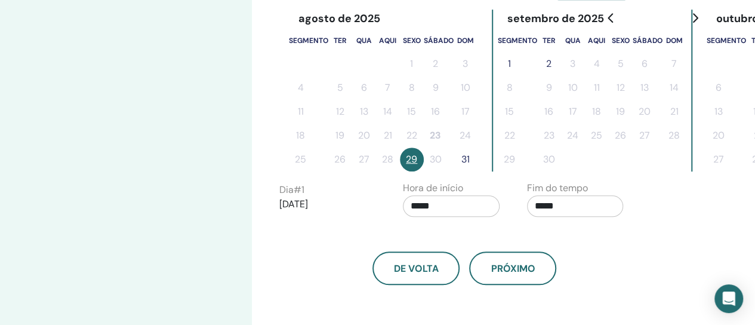
click at [432, 210] on input "*****" at bounding box center [451, 205] width 97 height 21
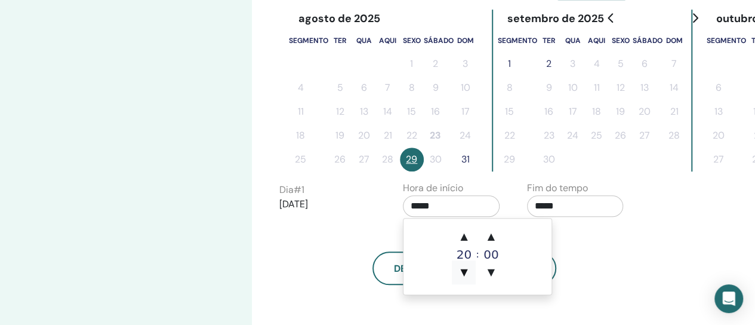
click at [467, 273] on font "▼" at bounding box center [463, 271] width 7 height 11
click at [464, 276] on font "▼" at bounding box center [463, 271] width 7 height 11
click at [464, 274] on font "▼" at bounding box center [463, 271] width 7 height 11
click at [465, 271] on font "▼" at bounding box center [463, 271] width 7 height 11
click at [465, 277] on font "▼" at bounding box center [463, 271] width 7 height 11
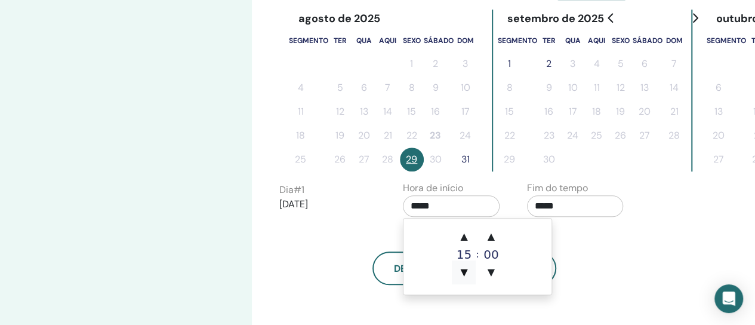
click at [465, 278] on span "▼" at bounding box center [464, 272] width 24 height 24
click at [464, 241] on font "▲" at bounding box center [463, 235] width 7 height 11
click at [465, 242] on font "▲" at bounding box center [463, 235] width 7 height 11
click at [465, 242] on span "▲" at bounding box center [464, 236] width 24 height 24
type input "*****"
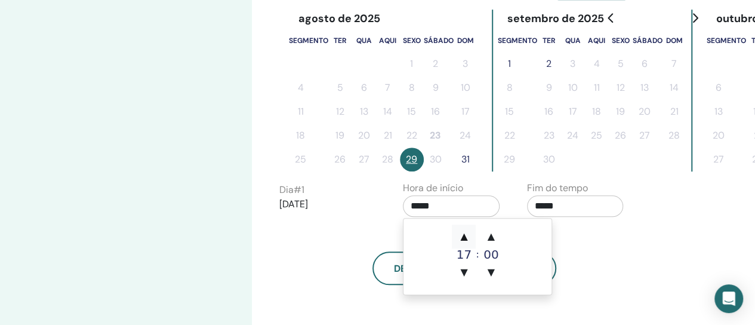
click at [465, 240] on font "▲" at bounding box center [463, 235] width 7 height 11
click at [465, 243] on span "▲" at bounding box center [464, 236] width 24 height 24
click at [468, 242] on span "▲" at bounding box center [464, 236] width 24 height 24
click at [467, 241] on font "▲" at bounding box center [463, 235] width 7 height 11
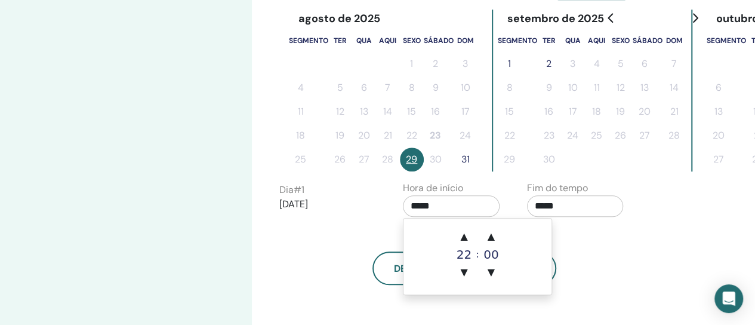
click at [579, 208] on input "*****" at bounding box center [575, 205] width 97 height 21
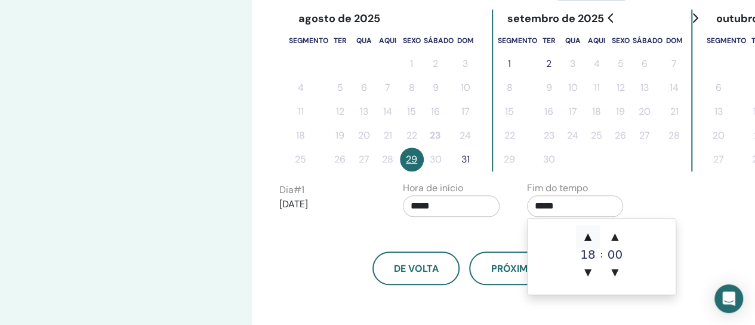
click at [589, 240] on font "▲" at bounding box center [587, 235] width 7 height 11
click at [584, 237] on font "▲" at bounding box center [587, 235] width 7 height 11
click at [594, 237] on span "▲" at bounding box center [588, 236] width 24 height 24
type input "*****"
click at [715, 240] on div "Fuso horário Fuso horário (GMT-8) EUA/Alasca Data e hora do seminário Data de i…" at bounding box center [503, 85] width 503 height 731
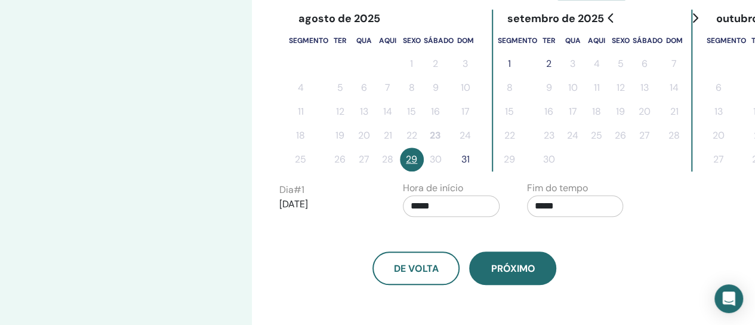
click at [512, 276] on button "Próximo" at bounding box center [512, 267] width 87 height 33
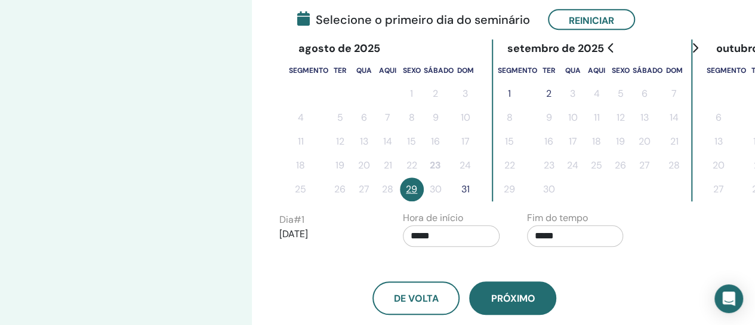
scroll to position [302, 0]
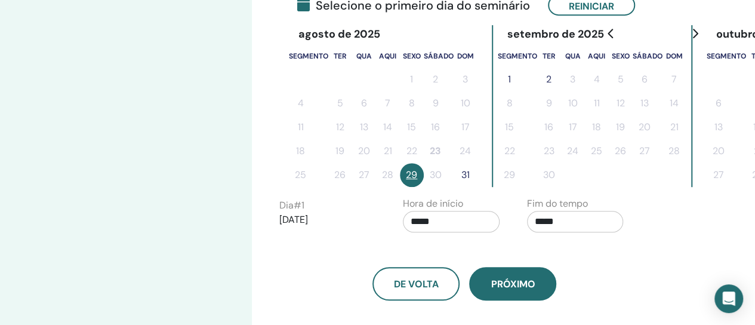
click at [523, 287] on font "Próximo" at bounding box center [512, 283] width 44 height 13
click at [512, 288] on font "Próximo" at bounding box center [512, 283] width 44 height 13
click at [525, 297] on button "Próximo" at bounding box center [512, 283] width 87 height 33
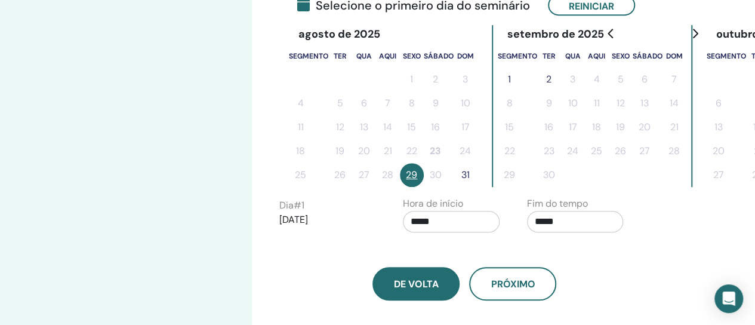
click at [407, 291] on button "De volta" at bounding box center [415, 283] width 87 height 33
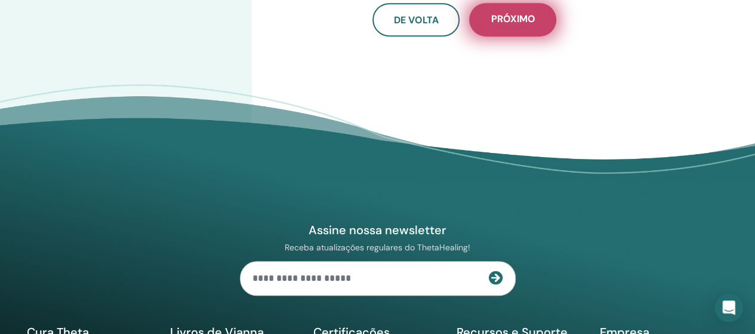
click at [515, 27] on span "Próximo" at bounding box center [512, 20] width 44 height 15
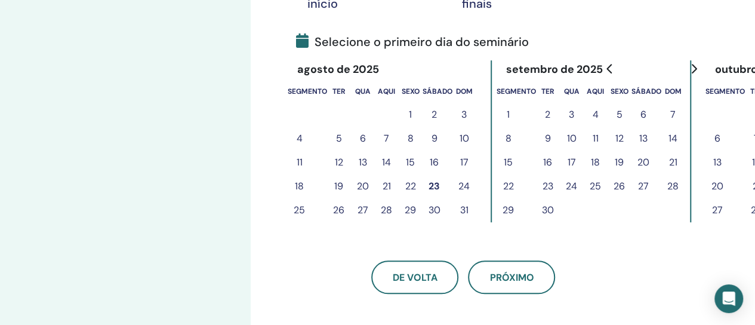
scroll to position [266, 1]
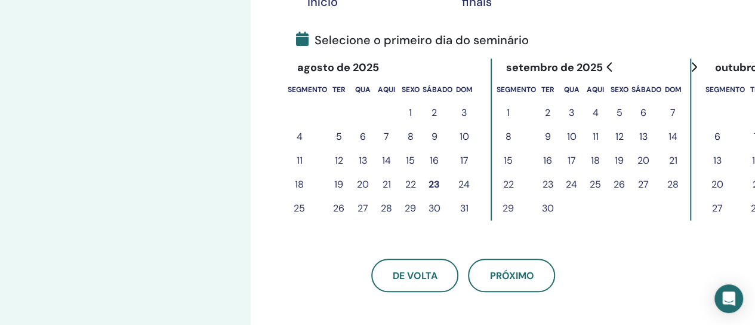
click at [415, 215] on button "29" at bounding box center [411, 208] width 24 height 24
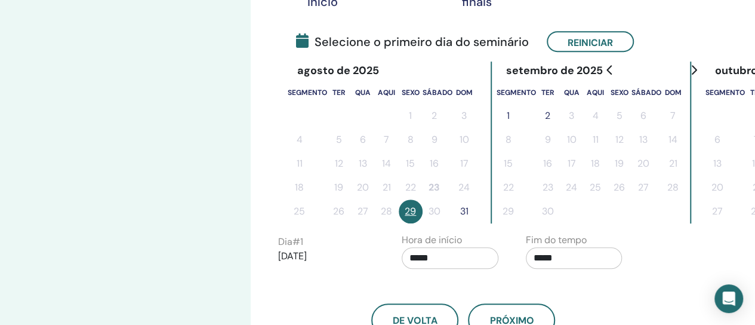
click at [436, 259] on input "*****" at bounding box center [450, 257] width 97 height 21
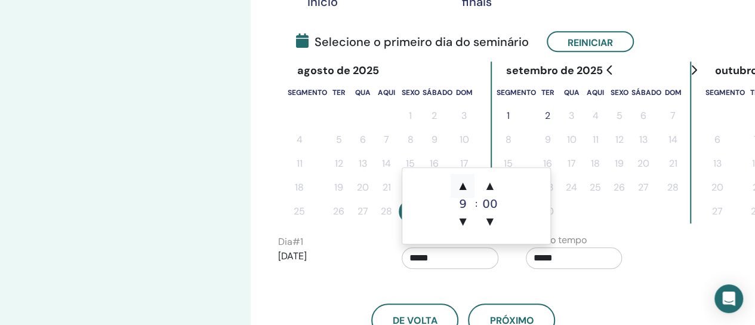
click at [465, 190] on font "▲" at bounding box center [462, 185] width 7 height 11
click at [465, 191] on font "▲" at bounding box center [462, 185] width 7 height 11
click at [464, 193] on span "▲" at bounding box center [462, 186] width 24 height 24
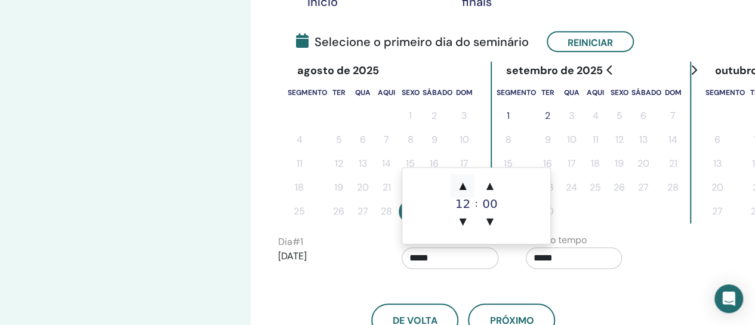
type input "*****"
click at [469, 186] on span "▲" at bounding box center [462, 186] width 24 height 24
click at [468, 189] on span "▲" at bounding box center [462, 186] width 24 height 24
click at [468, 191] on span "▲" at bounding box center [462, 186] width 24 height 24
click at [468, 197] on div "17" at bounding box center [462, 203] width 24 height 12
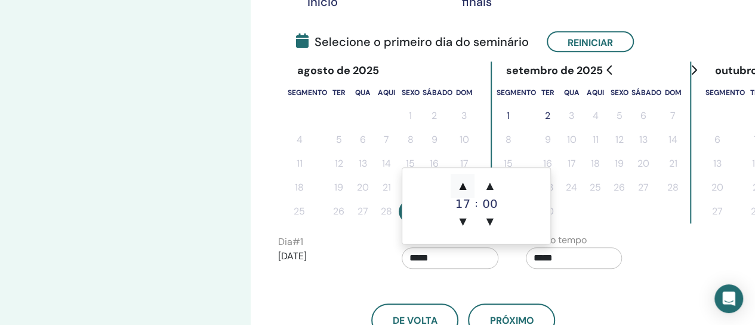
click at [468, 193] on span "▲" at bounding box center [462, 186] width 24 height 24
click at [579, 260] on input "*****" at bounding box center [574, 257] width 97 height 21
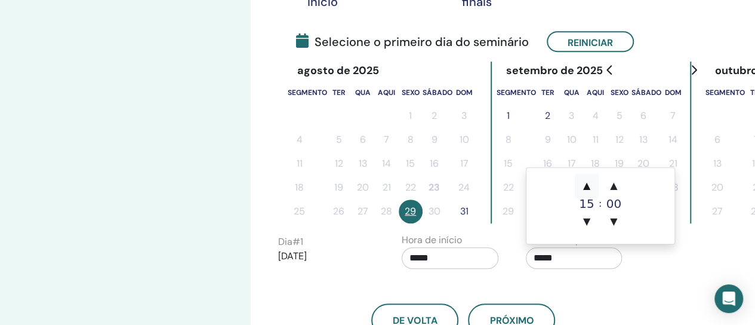
click at [589, 192] on span "▲" at bounding box center [587, 186] width 24 height 24
click at [590, 188] on font "▲" at bounding box center [586, 185] width 7 height 11
click at [588, 189] on font "▲" at bounding box center [586, 185] width 7 height 11
click at [590, 186] on font "▲" at bounding box center [586, 185] width 7 height 11
click at [591, 186] on span "▲" at bounding box center [587, 186] width 24 height 24
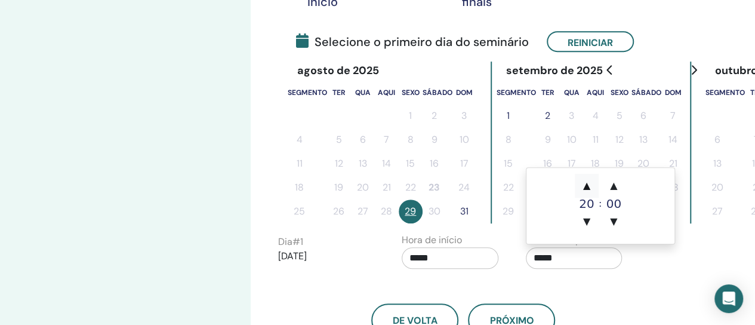
click at [588, 186] on font "▲" at bounding box center [586, 185] width 7 height 11
type input "*****"
click at [440, 257] on input "*****" at bounding box center [450, 257] width 97 height 21
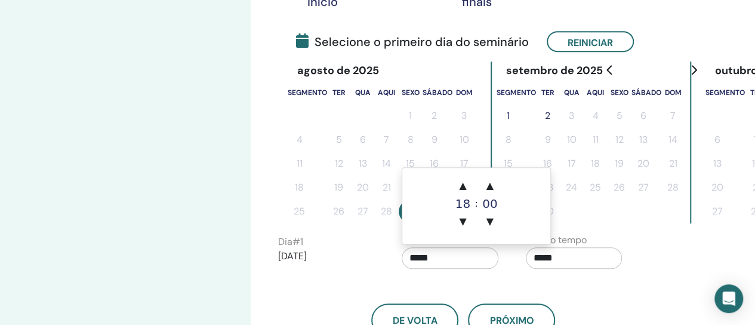
click at [468, 196] on font "18" at bounding box center [462, 203] width 15 height 14
click at [467, 196] on font "18" at bounding box center [462, 203] width 15 height 14
click at [471, 223] on span "▼" at bounding box center [462, 221] width 24 height 24
click at [465, 232] on span "▼" at bounding box center [462, 221] width 24 height 24
click at [470, 192] on span "▲" at bounding box center [462, 186] width 24 height 24
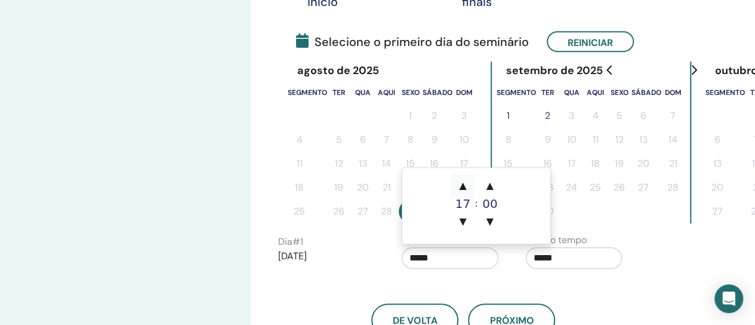
click at [470, 194] on span "▲" at bounding box center [462, 186] width 24 height 24
click at [467, 224] on span "▼" at bounding box center [462, 221] width 24 height 24
type input "*****"
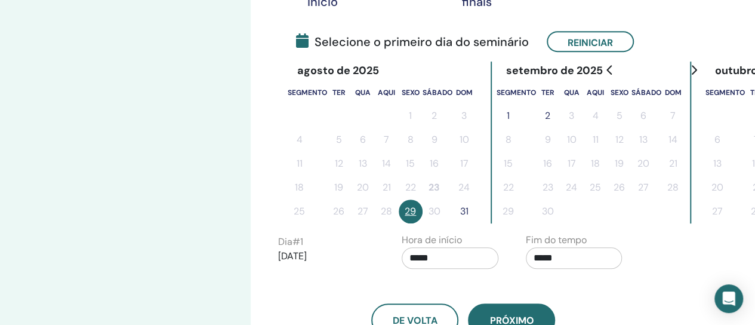
click at [509, 322] on font "Próximo" at bounding box center [511, 320] width 44 height 13
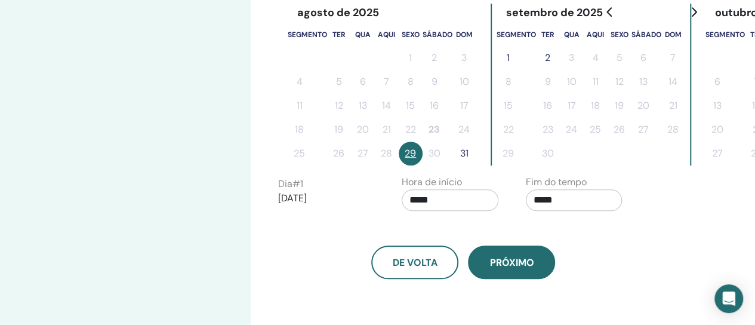
scroll to position [325, 1]
click at [511, 270] on button "Próximo" at bounding box center [511, 261] width 87 height 33
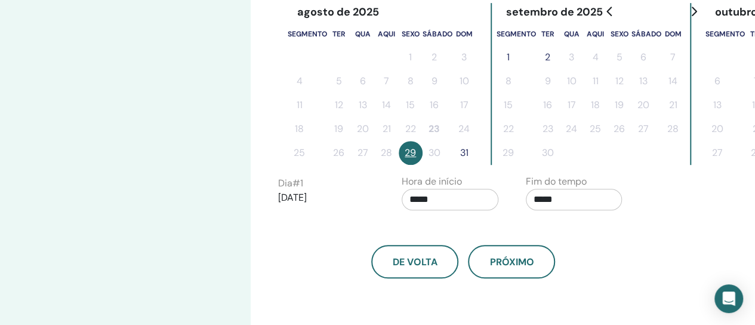
click at [464, 157] on font "31" at bounding box center [464, 152] width 8 height 13
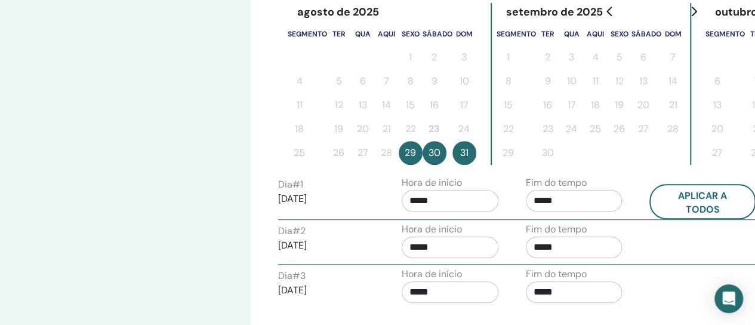
click at [549, 246] on input "*****" at bounding box center [574, 246] width 97 height 21
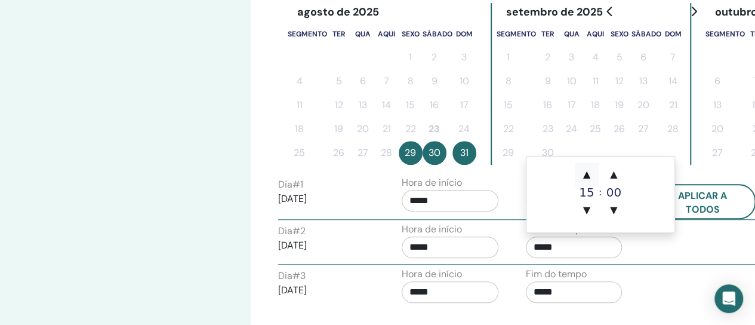
click at [586, 178] on font "▲" at bounding box center [586, 173] width 7 height 11
click at [588, 180] on span "▲" at bounding box center [587, 174] width 24 height 24
type input "*****"
click at [631, 258] on div "Fim do tempo *****" at bounding box center [579, 243] width 124 height 42
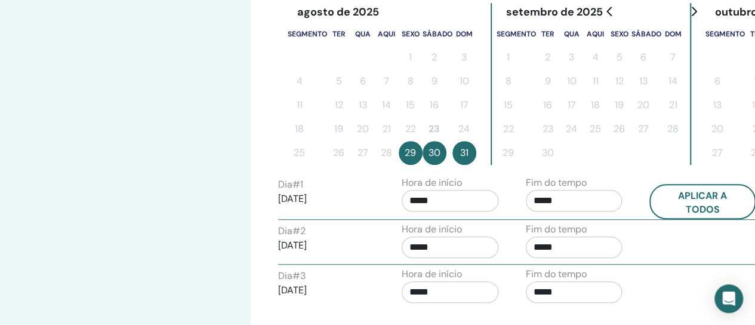
click at [572, 202] on input "*****" at bounding box center [574, 200] width 97 height 21
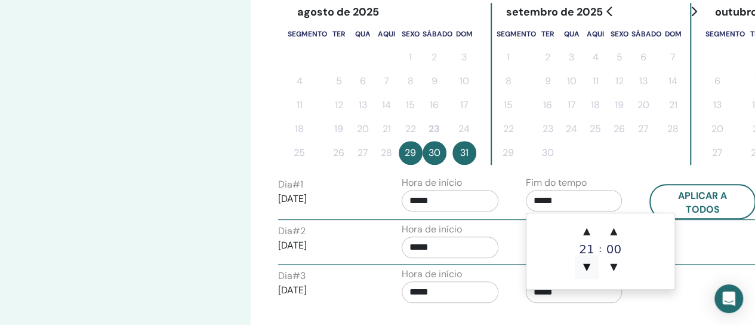
click at [586, 273] on span "▼" at bounding box center [587, 267] width 24 height 24
type input "*****"
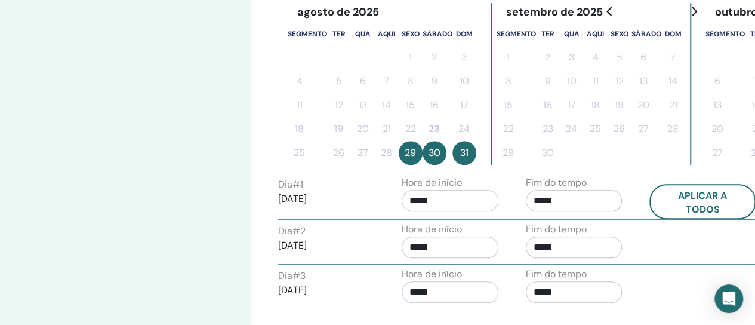
click at [658, 314] on div "Fuso horário Fuso horário (GMT-8) EUA/Alasca Data e hora do seminário Data de i…" at bounding box center [502, 126] width 503 height 824
click at [570, 295] on input "*****" at bounding box center [574, 291] width 97 height 21
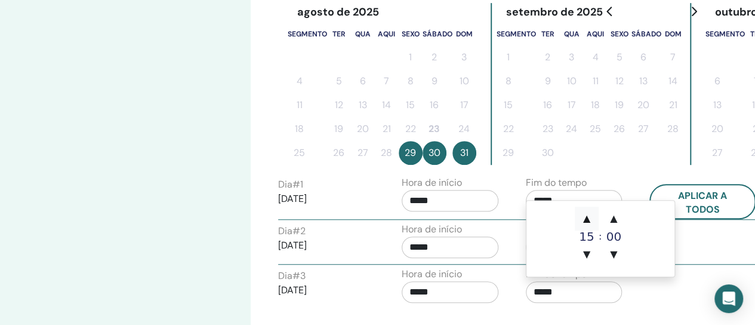
click at [590, 223] on font "▲" at bounding box center [586, 217] width 7 height 11
click at [592, 223] on span "▲" at bounding box center [587, 218] width 24 height 24
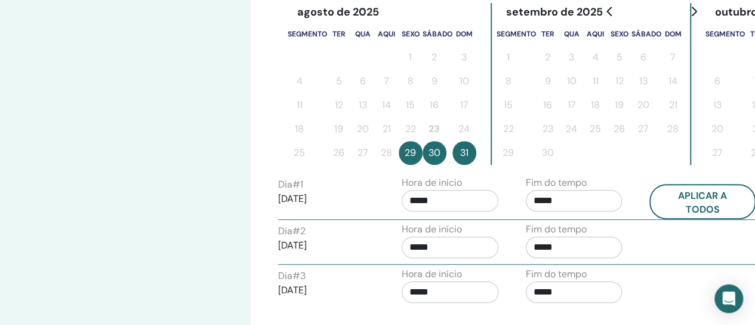
click at [588, 294] on input "*****" at bounding box center [574, 291] width 97 height 21
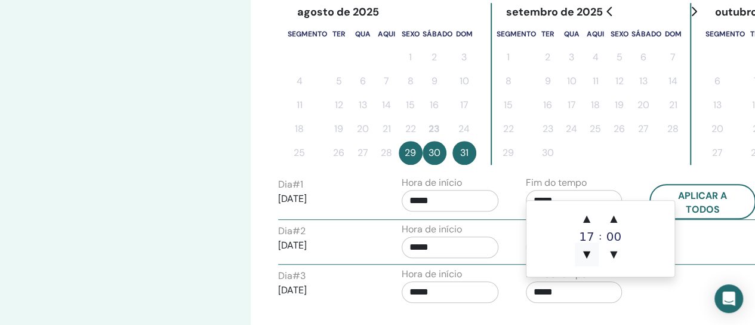
click at [590, 259] on font "▼" at bounding box center [586, 253] width 7 height 11
click at [591, 263] on span "▼" at bounding box center [587, 254] width 24 height 24
type input "*****"
click at [652, 306] on div "Dia # 3 31/08/2025 Hora de início ***** Fim do tempo *****" at bounding box center [516, 288] width 495 height 42
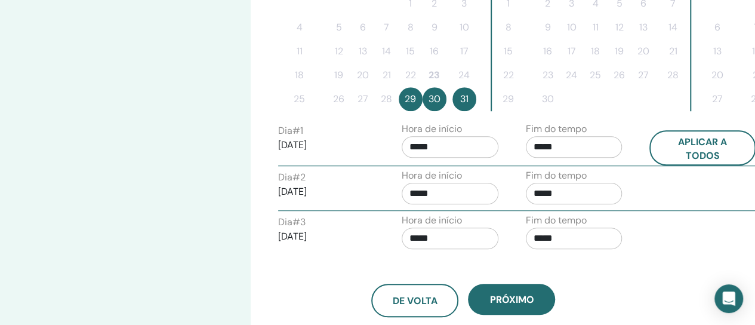
scroll to position [381, 1]
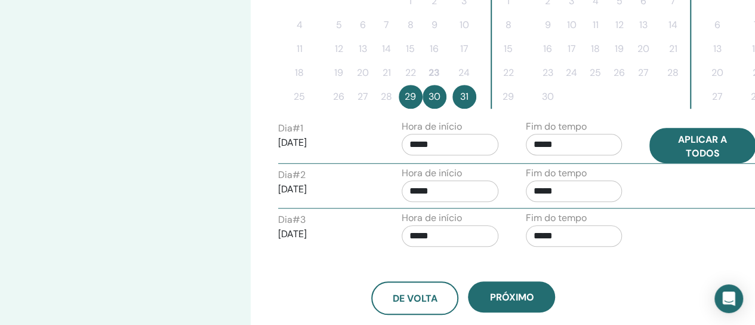
click at [683, 159] on button "Aplicar a todos" at bounding box center [702, 145] width 106 height 35
type input "*****"
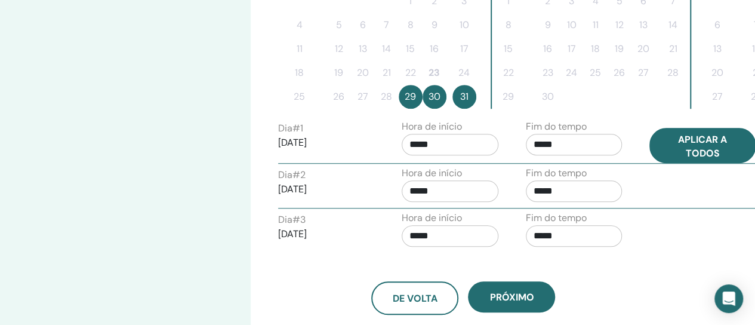
click at [687, 143] on font "Aplicar a todos" at bounding box center [702, 145] width 49 height 26
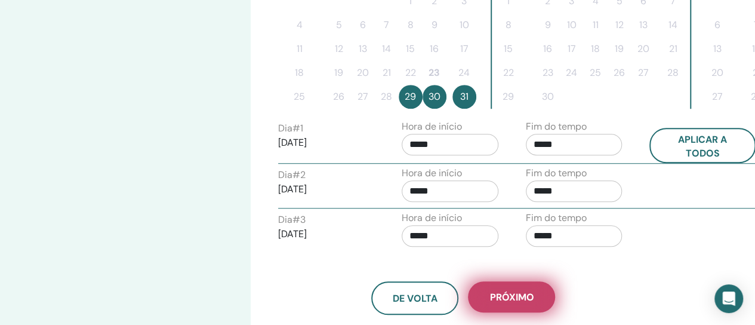
click at [523, 301] on font "Próximo" at bounding box center [511, 297] width 44 height 13
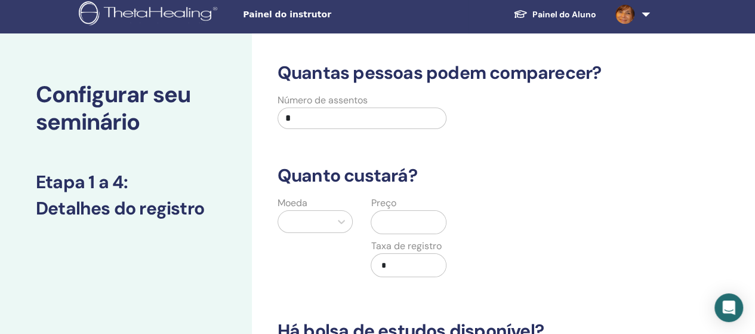
scroll to position [7, 0]
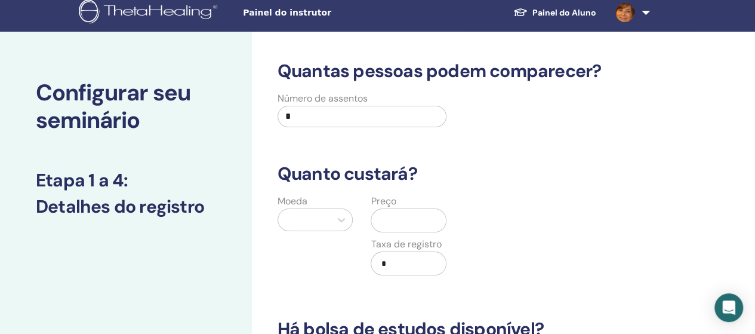
click at [421, 119] on input "*" at bounding box center [361, 116] width 169 height 21
type input "*"
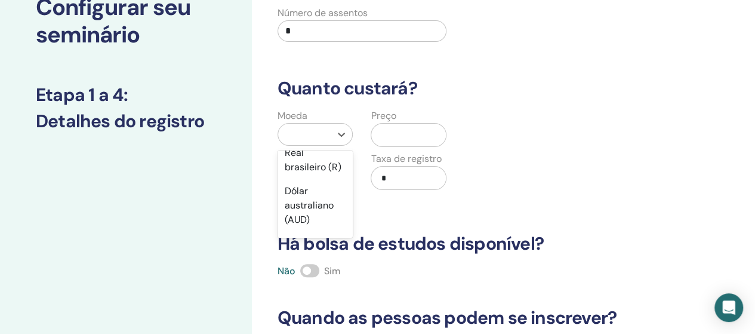
scroll to position [265, 0]
click at [332, 179] on div "Real brasileiro (R)" at bounding box center [315, 160] width 76 height 38
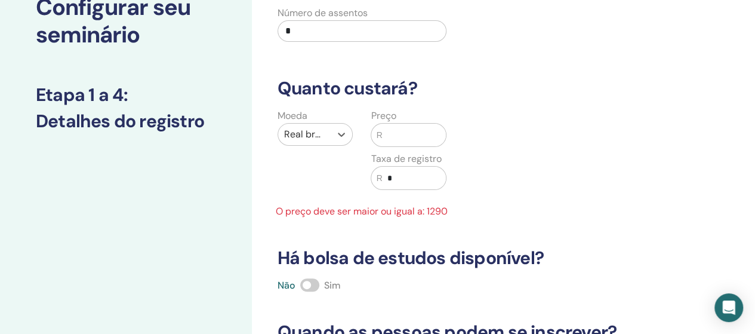
click at [408, 139] on input "text" at bounding box center [414, 134] width 64 height 23
type input "*"
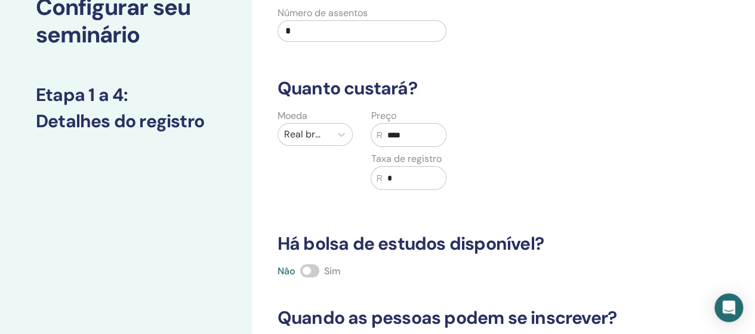
type input "****"
click at [411, 180] on input "*" at bounding box center [414, 177] width 64 height 23
type input "*"
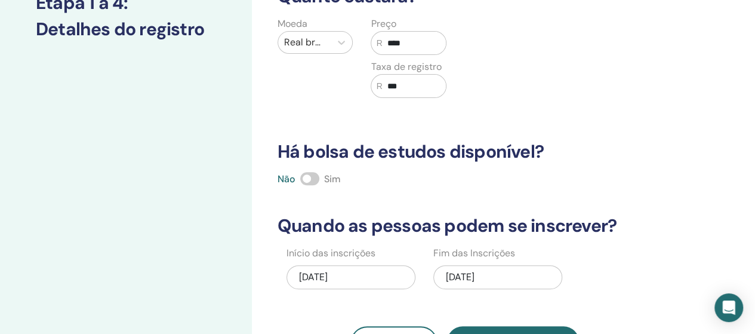
scroll to position [250, 0]
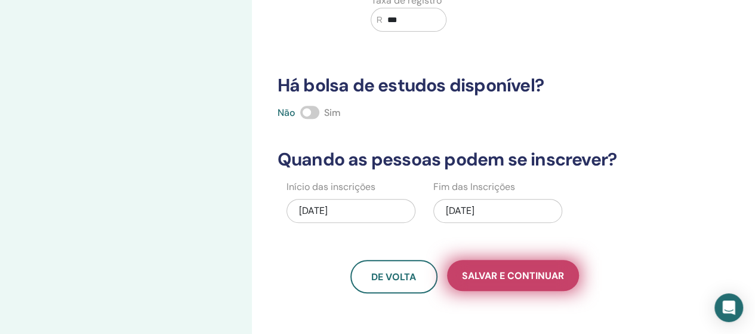
type input "***"
click at [536, 284] on button "Salvar e continuar" at bounding box center [513, 275] width 132 height 31
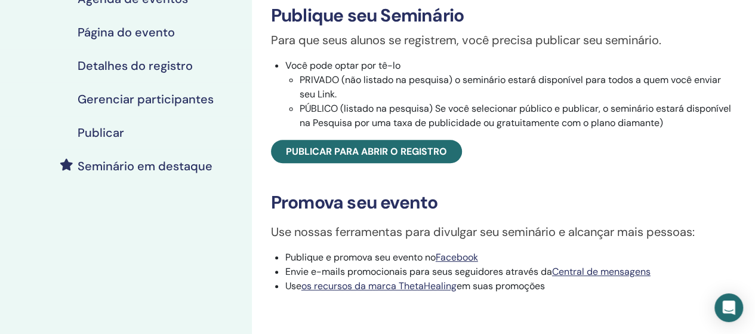
scroll to position [197, 0]
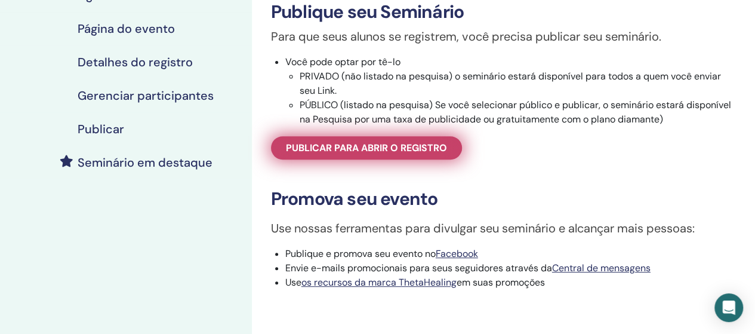
click at [407, 154] on span "Publicar para abrir o registro" at bounding box center [366, 147] width 161 height 13
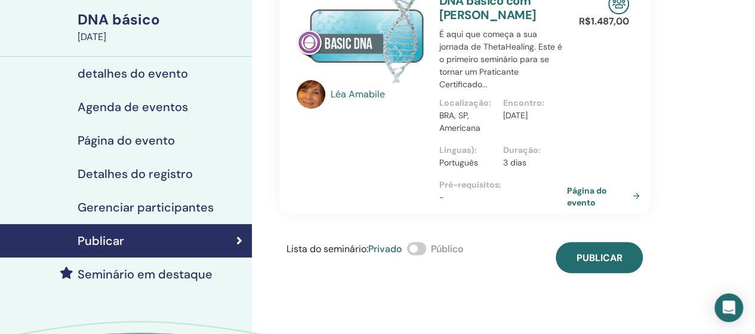
scroll to position [87, 0]
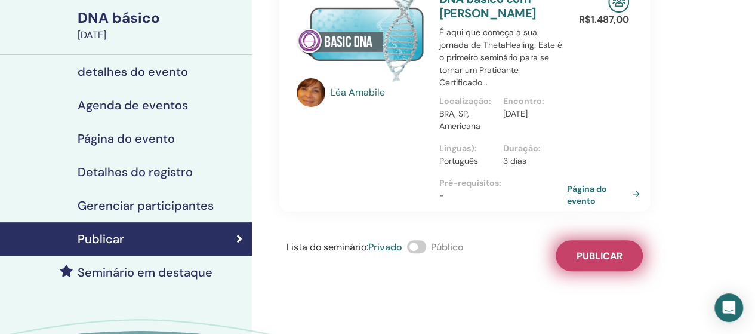
click at [602, 260] on font "Publicar" at bounding box center [599, 255] width 46 height 13
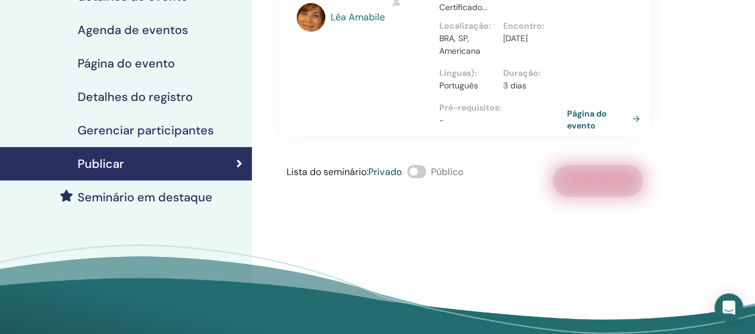
scroll to position [163, 0]
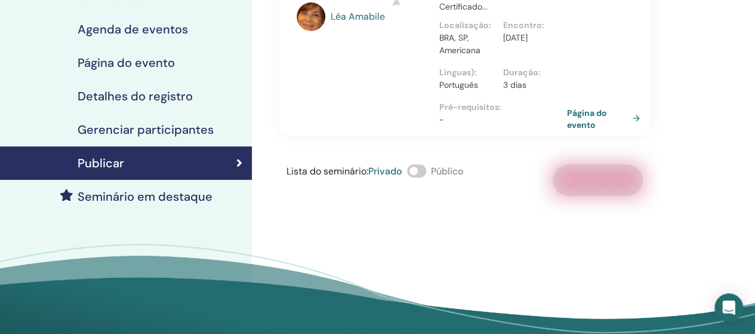
click at [420, 174] on span at bounding box center [416, 170] width 19 height 13
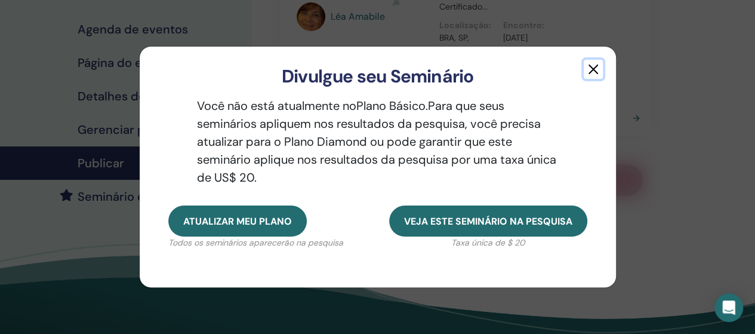
click at [591, 69] on button "button" at bounding box center [592, 69] width 19 height 19
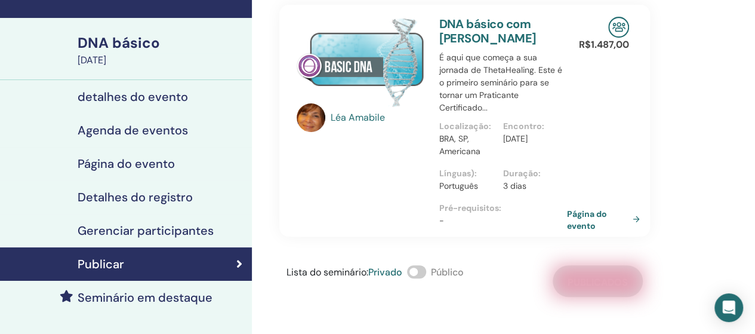
scroll to position [62, 0]
click at [590, 217] on font "Página do evento" at bounding box center [589, 219] width 40 height 22
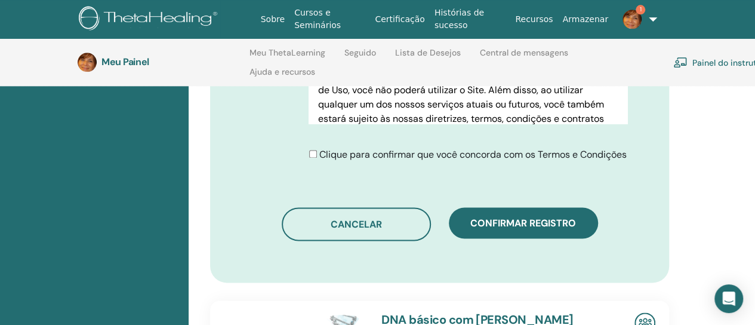
scroll to position [715, 0]
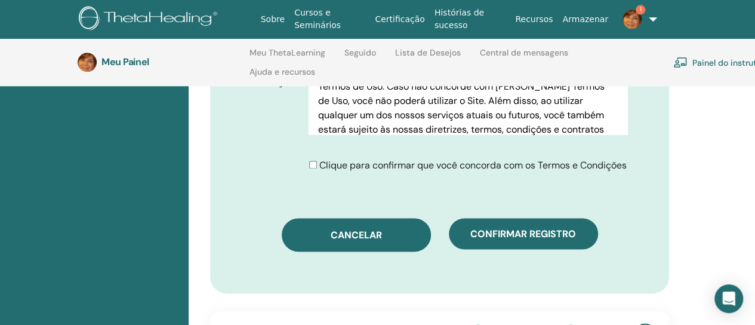
click at [305, 218] on button "Cancelar" at bounding box center [356, 234] width 149 height 33
